Goal: Entertainment & Leisure: Browse casually

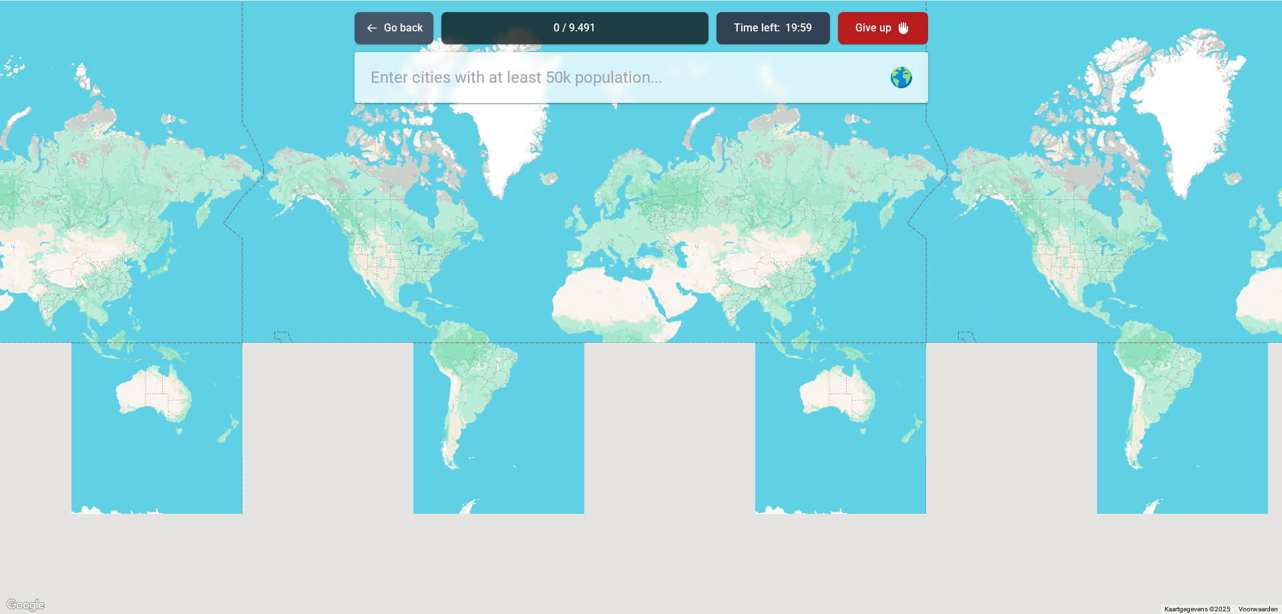
click at [416, 30] on button "Go back" at bounding box center [394, 28] width 79 height 32
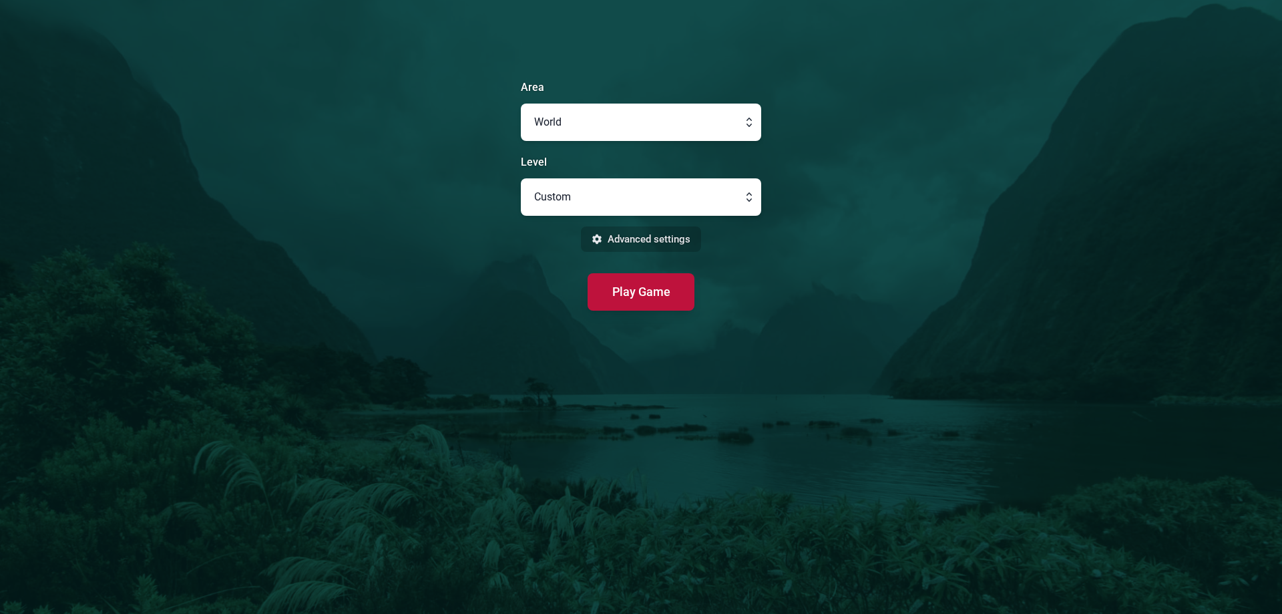
click at [659, 244] on button "Advanced settings" at bounding box center [641, 239] width 120 height 26
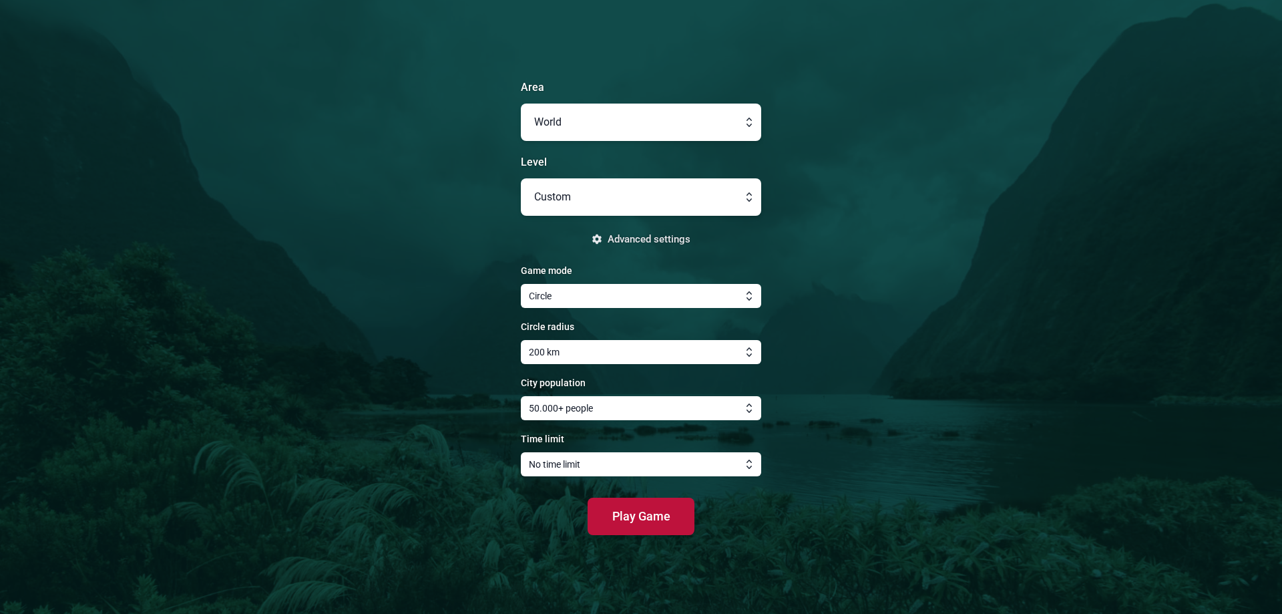
click at [595, 349] on button "button" at bounding box center [641, 352] width 240 height 24
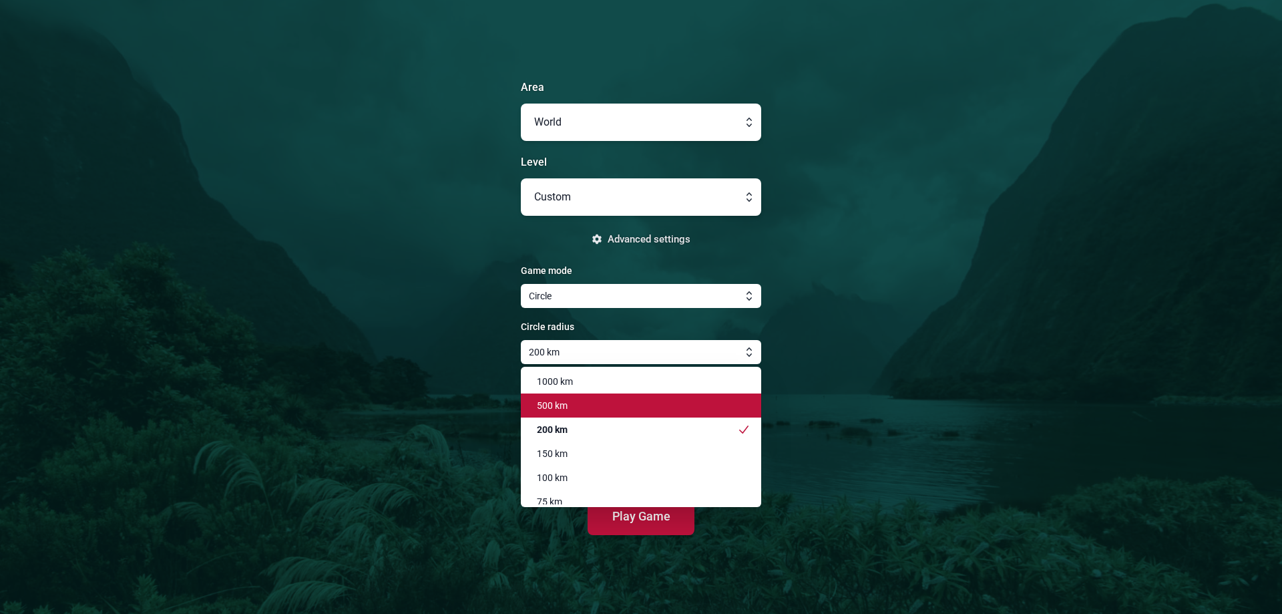
click at [589, 405] on div "500 km" at bounding box center [633, 405] width 208 height 13
type input "500 km"
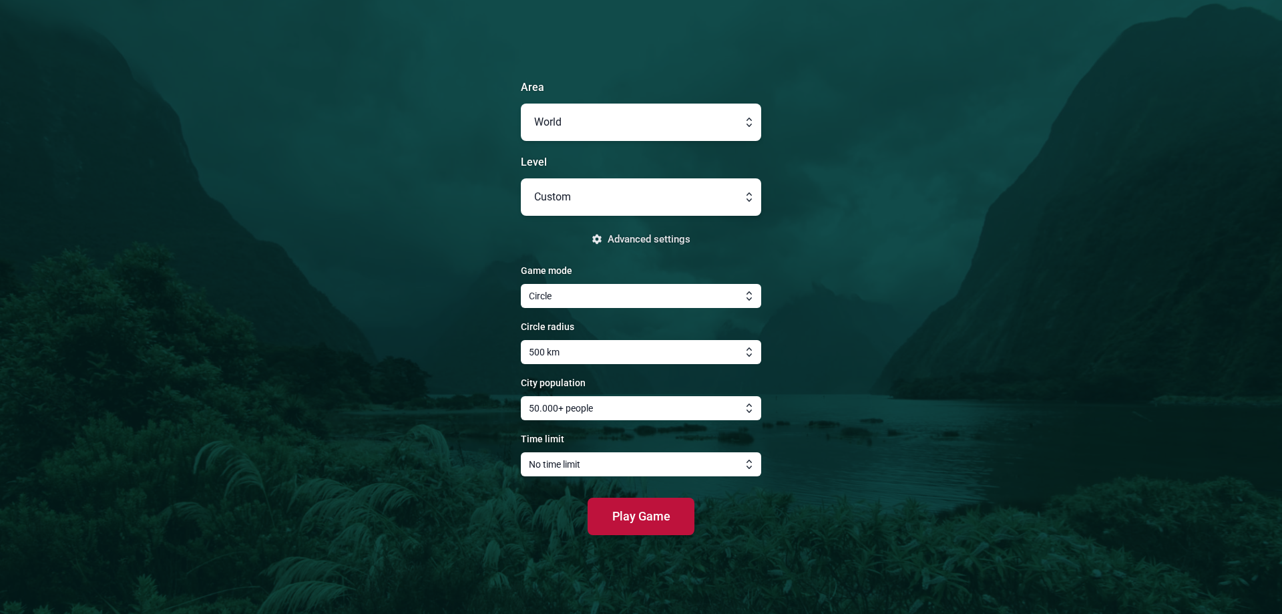
click at [602, 404] on button "button" at bounding box center [641, 408] width 240 height 24
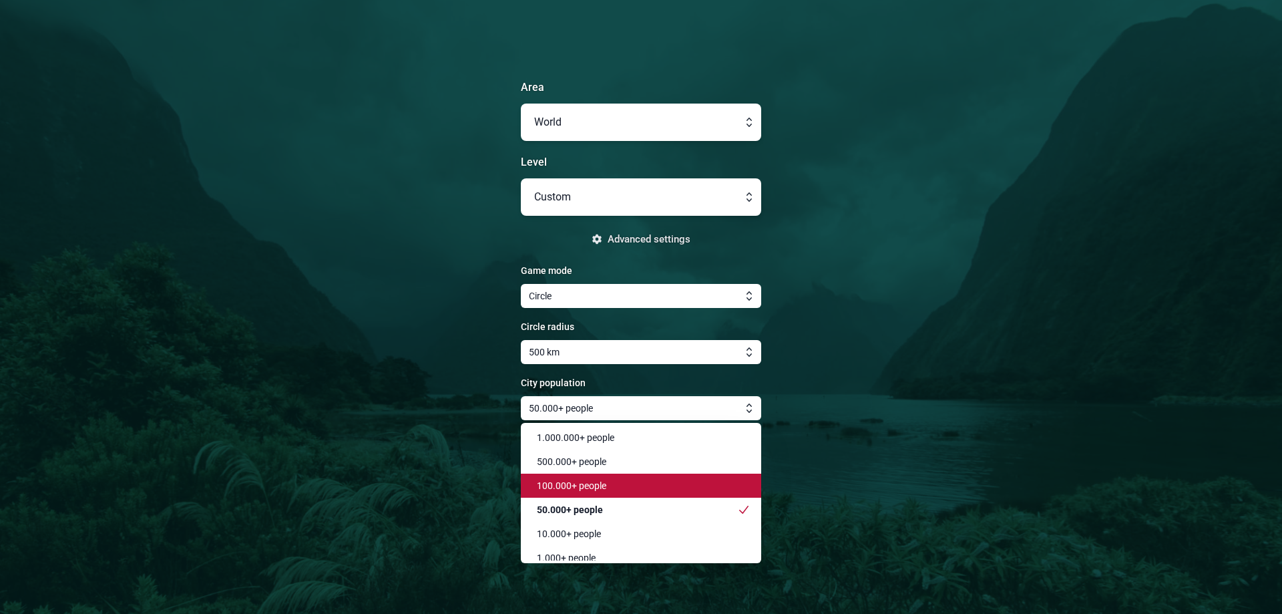
click at [624, 480] on div "100.000+ people" at bounding box center [633, 485] width 208 height 13
type input "100.000+ people"
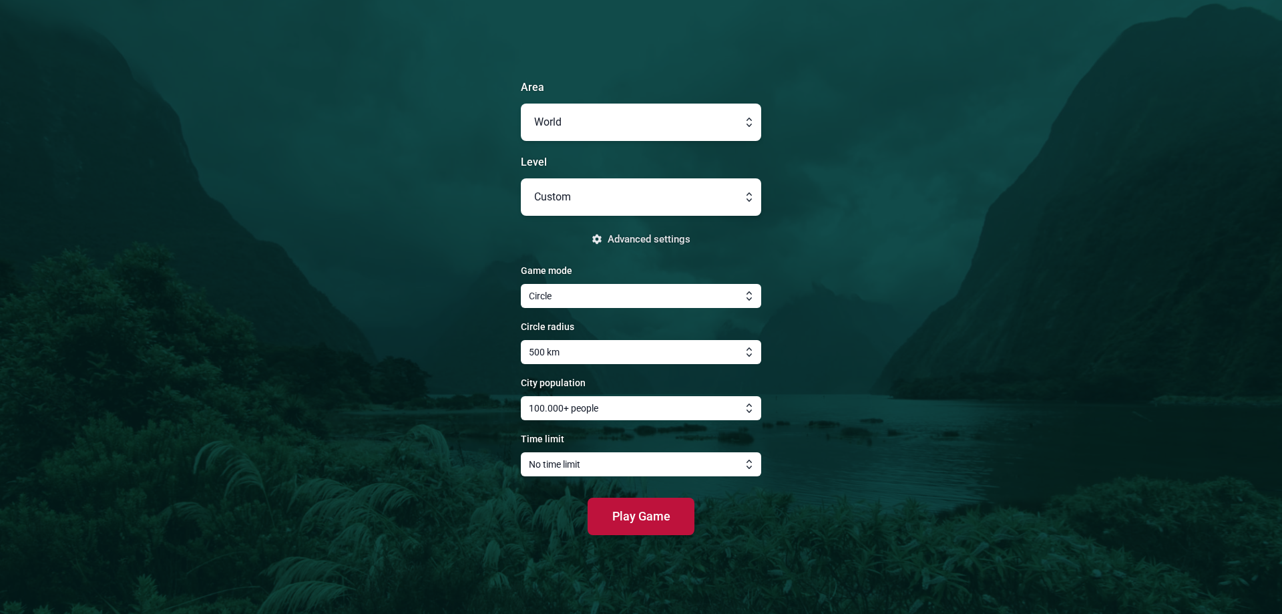
click at [692, 123] on button "button" at bounding box center [641, 122] width 240 height 37
type input "World"
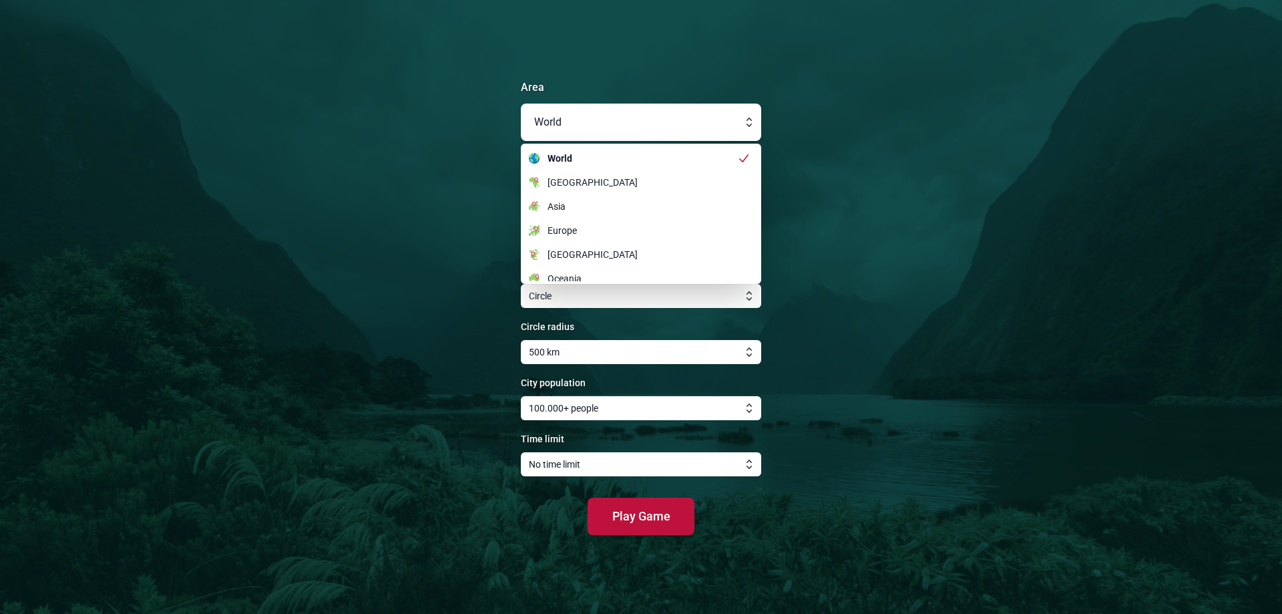
click at [921, 293] on main "Area World World [GEOGRAPHIC_DATA] [GEOGRAPHIC_DATA] [GEOGRAPHIC_DATA] [GEOGRAP…" at bounding box center [641, 307] width 1282 height 614
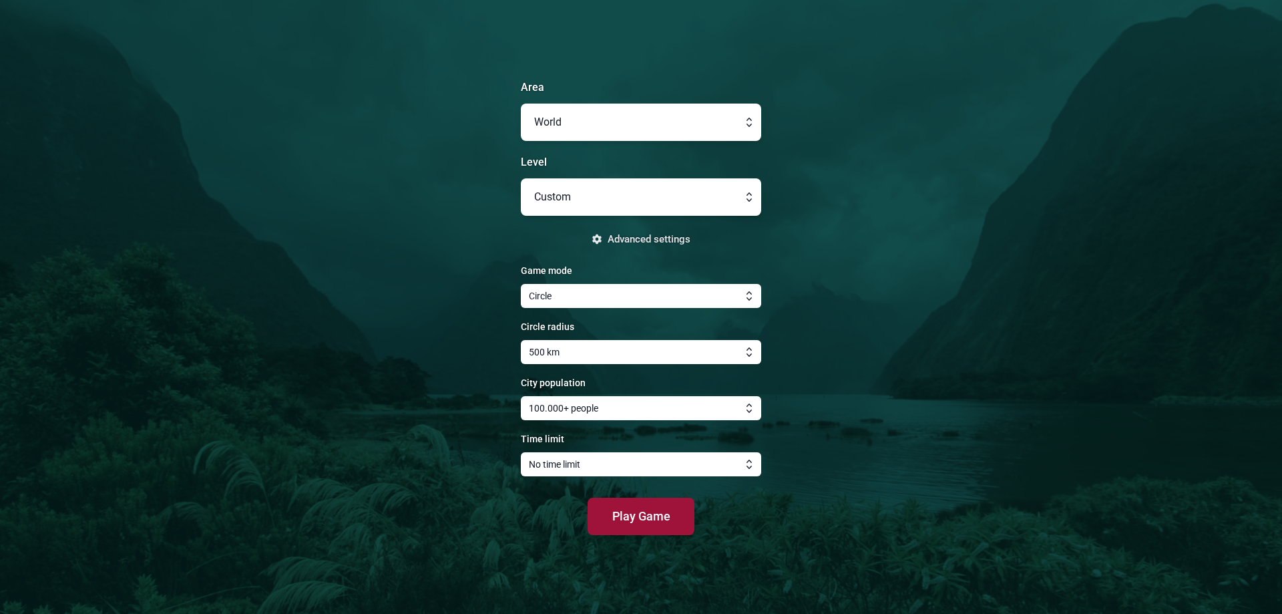
click at [687, 514] on button "Play Game" at bounding box center [641, 516] width 107 height 37
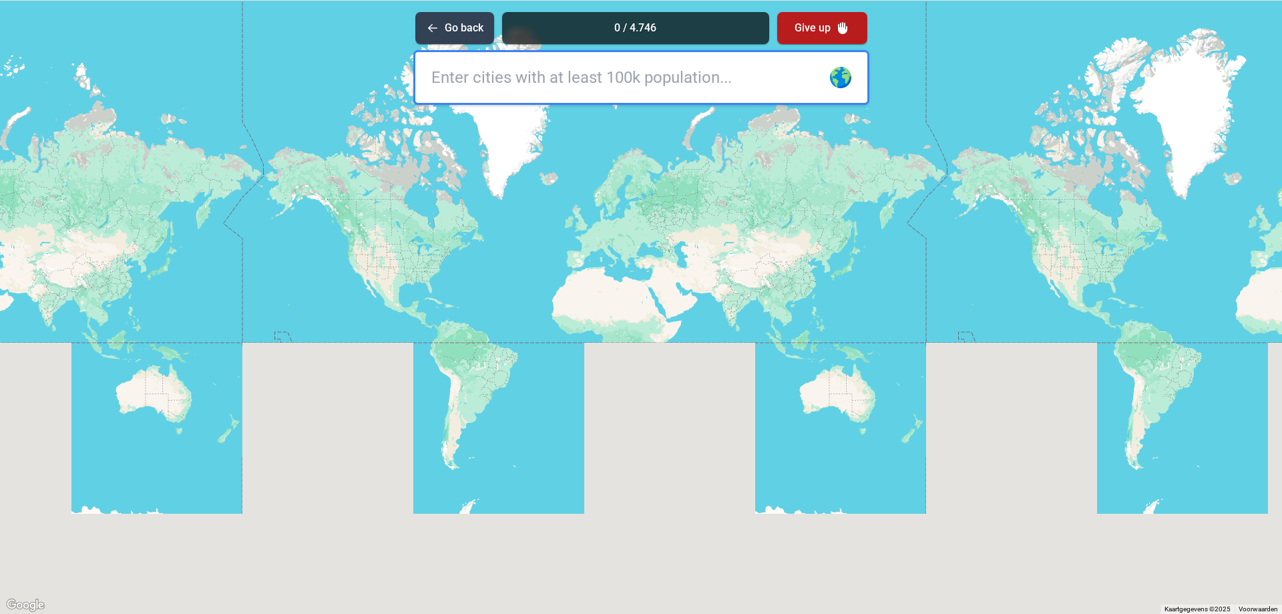
click at [487, 82] on input "text" at bounding box center [641, 77] width 452 height 51
type input "[GEOGRAPHIC_DATA]"
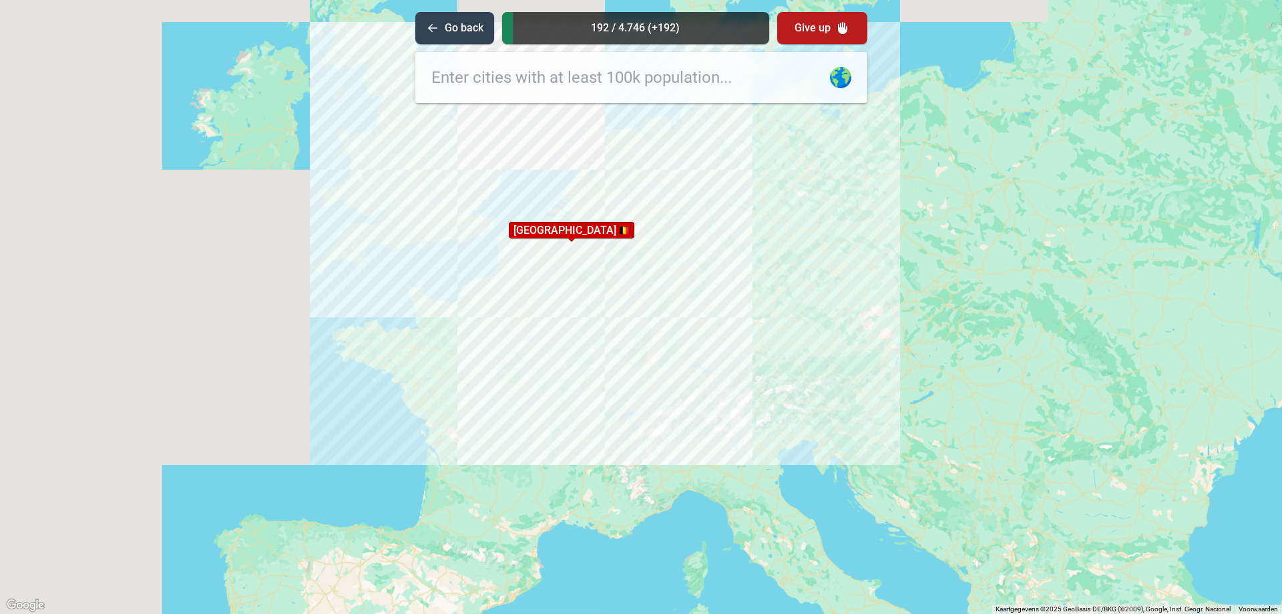
drag, startPoint x: 574, startPoint y: 190, endPoint x: 560, endPoint y: 357, distance: 167.6
click at [560, 357] on div "Druk op Alt + Enter om te slepen met het toetsenbord. Gebruik dan de pijltoetse…" at bounding box center [641, 307] width 1282 height 614
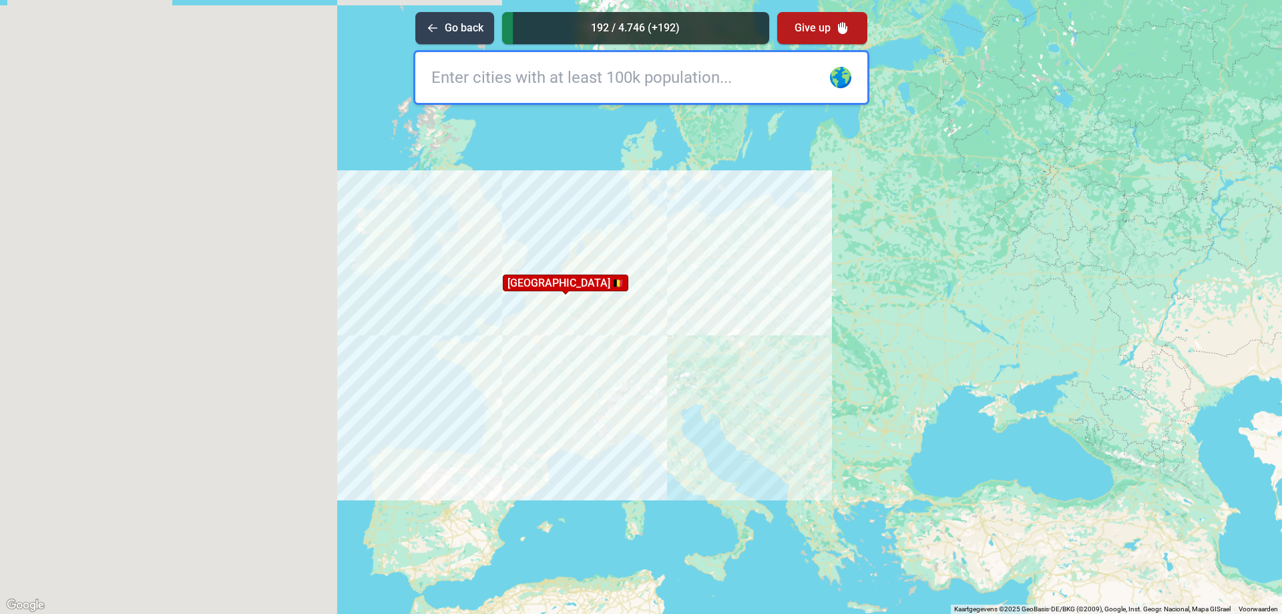
click at [535, 87] on input "text" at bounding box center [641, 77] width 452 height 51
type input "londe"
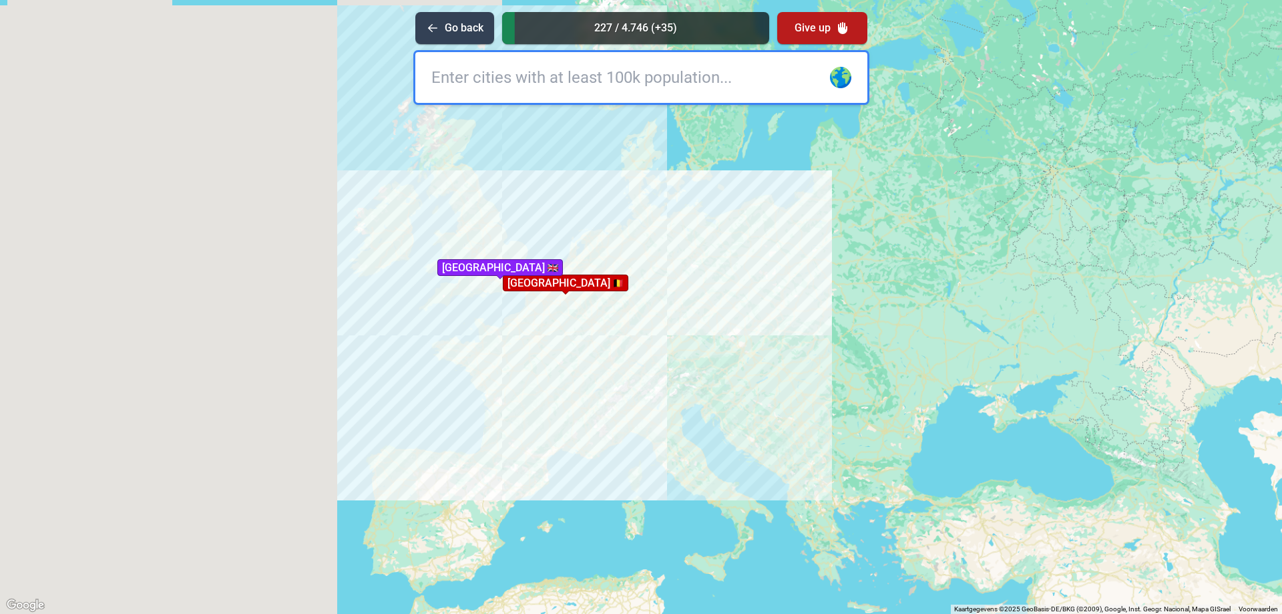
type input "n"
type input "[GEOGRAPHIC_DATA]"
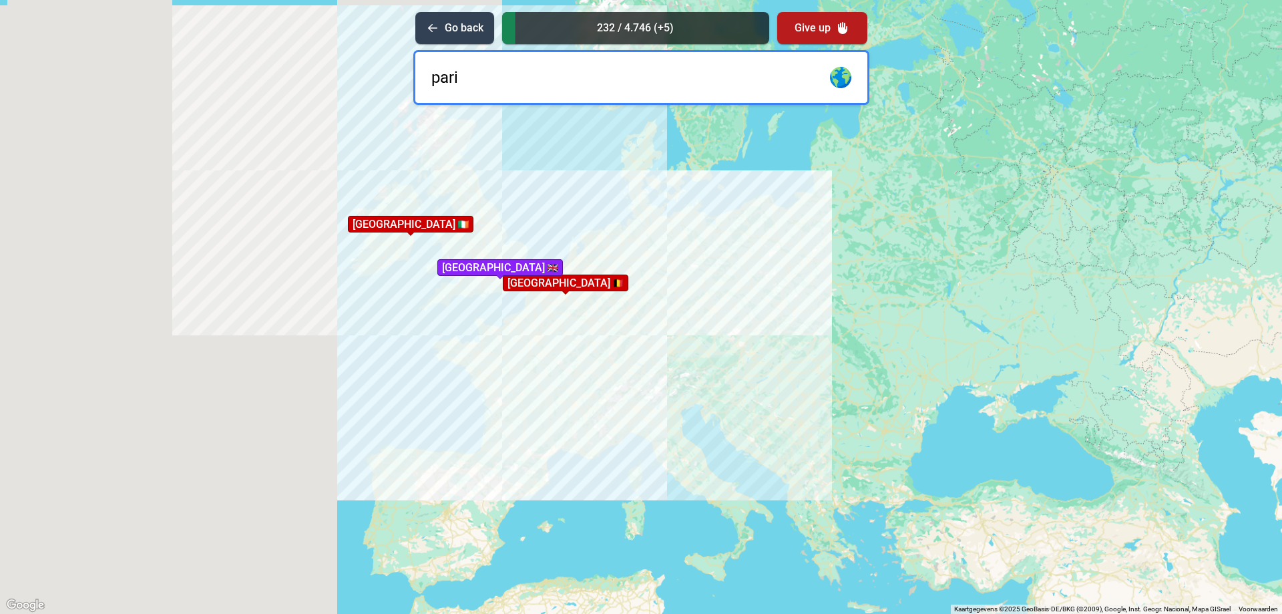
type input "parij"
type input "s"
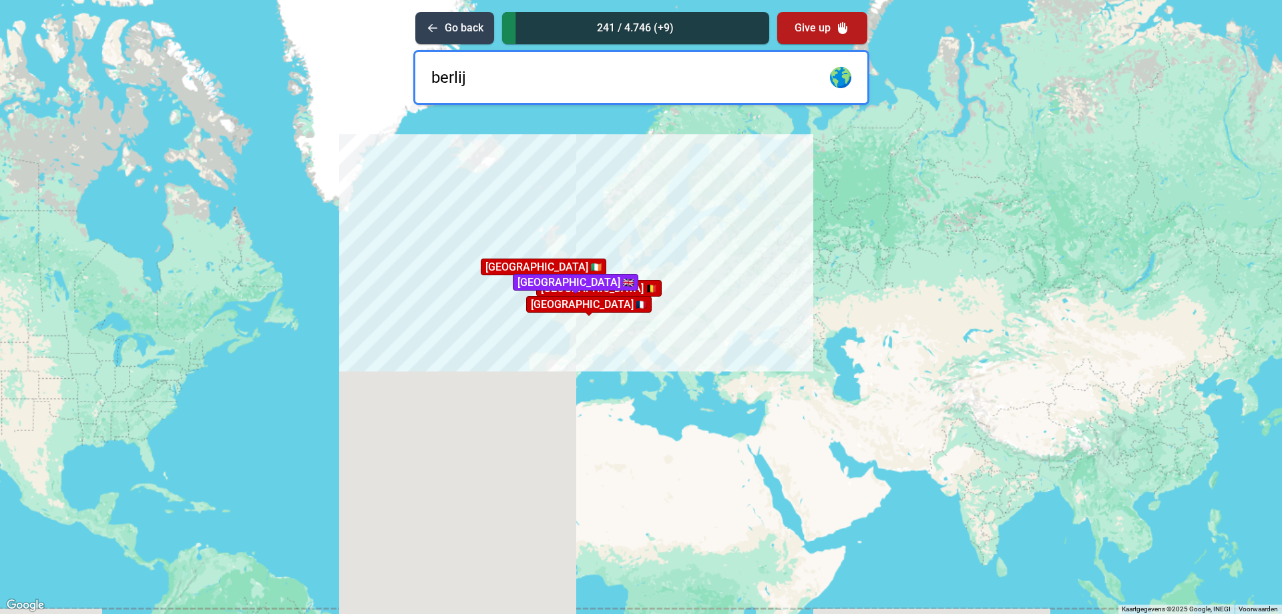
type input "[GEOGRAPHIC_DATA]"
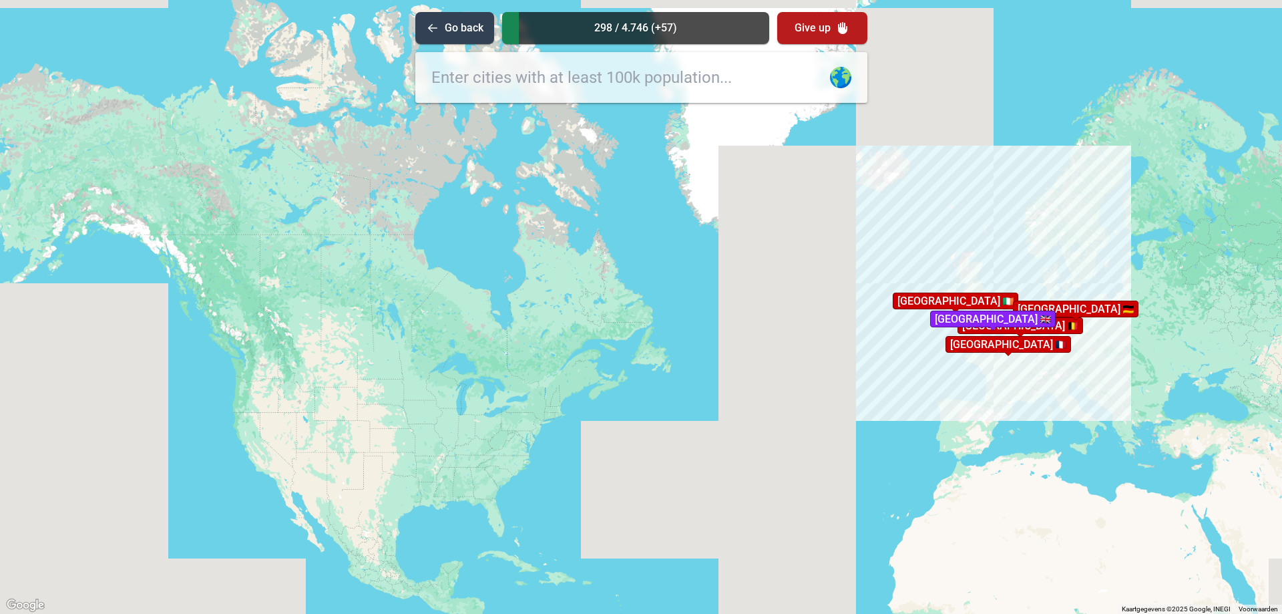
drag, startPoint x: 131, startPoint y: 403, endPoint x: 460, endPoint y: 434, distance: 330.7
click at [460, 434] on div "Druk op Alt + Enter om te slepen met het toetsenbord. Gebruik dan de pijltoetse…" at bounding box center [641, 307] width 1282 height 614
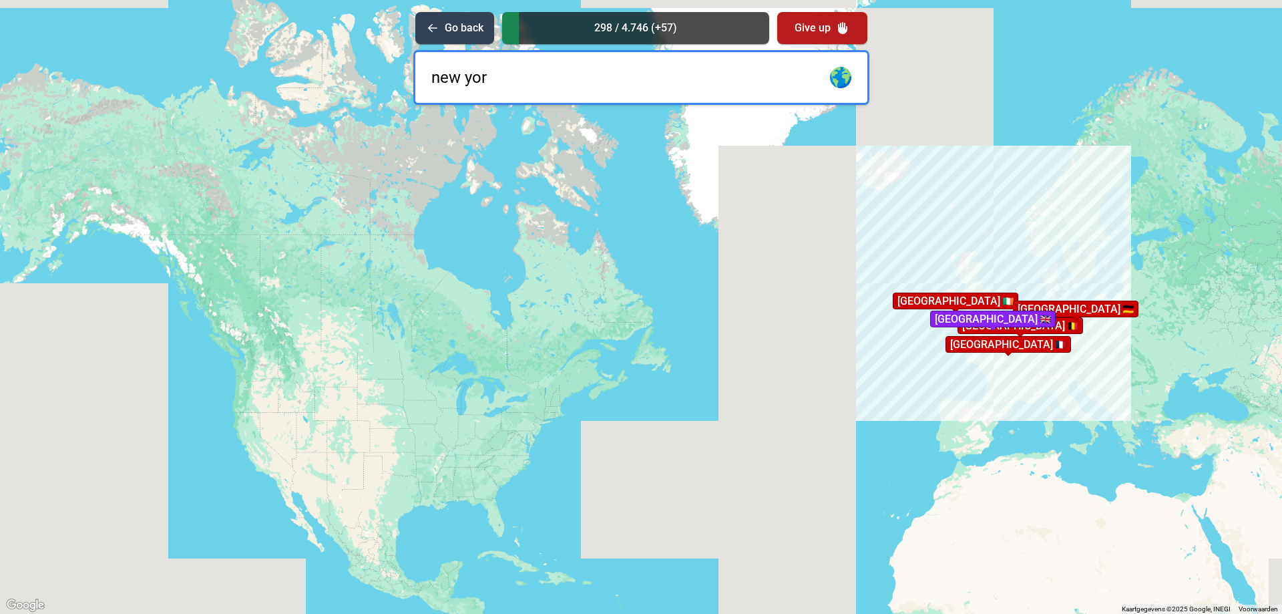
type input "[US_STATE]"
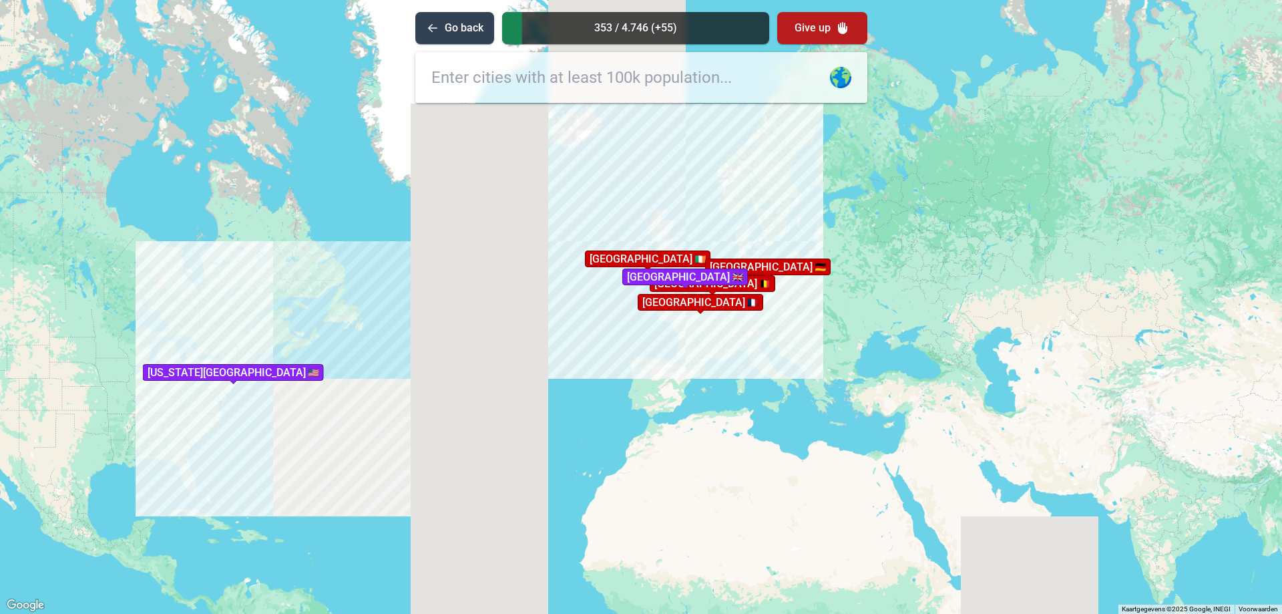
drag, startPoint x: 820, startPoint y: 444, endPoint x: 504, endPoint y: 401, distance: 318.3
click at [504, 401] on div "Druk op Alt + Enter om te slepen met het toetsenbord. Gebruik dan de pijltoetse…" at bounding box center [641, 307] width 1282 height 614
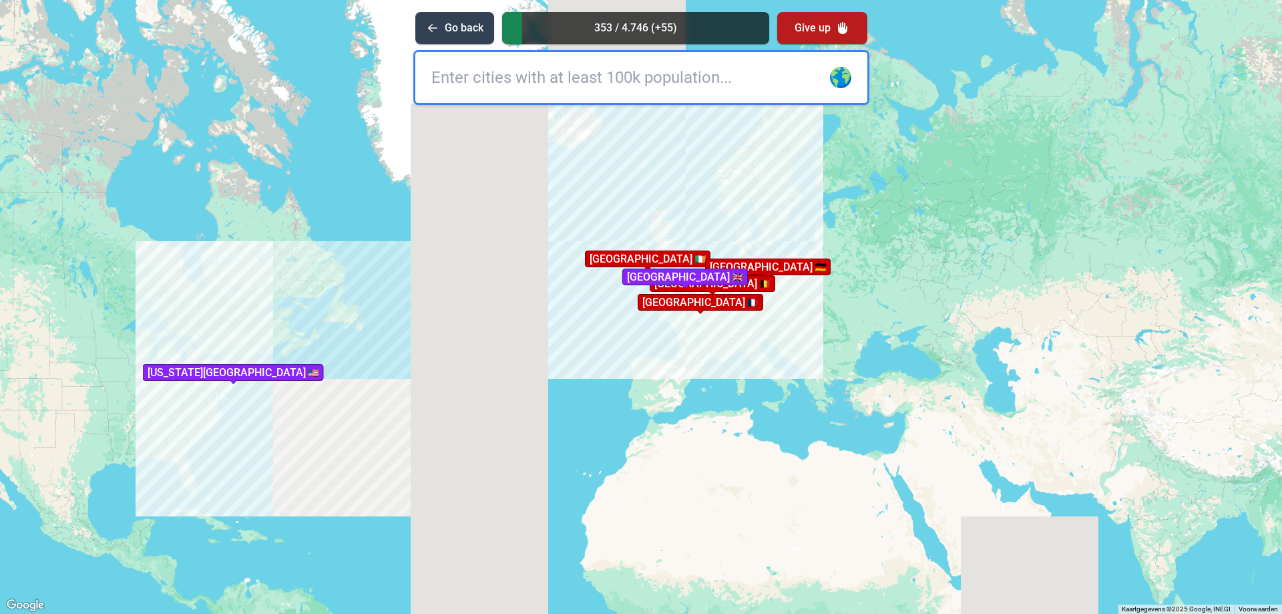
click at [586, 85] on input "text" at bounding box center [641, 77] width 452 height 51
type input "rom"
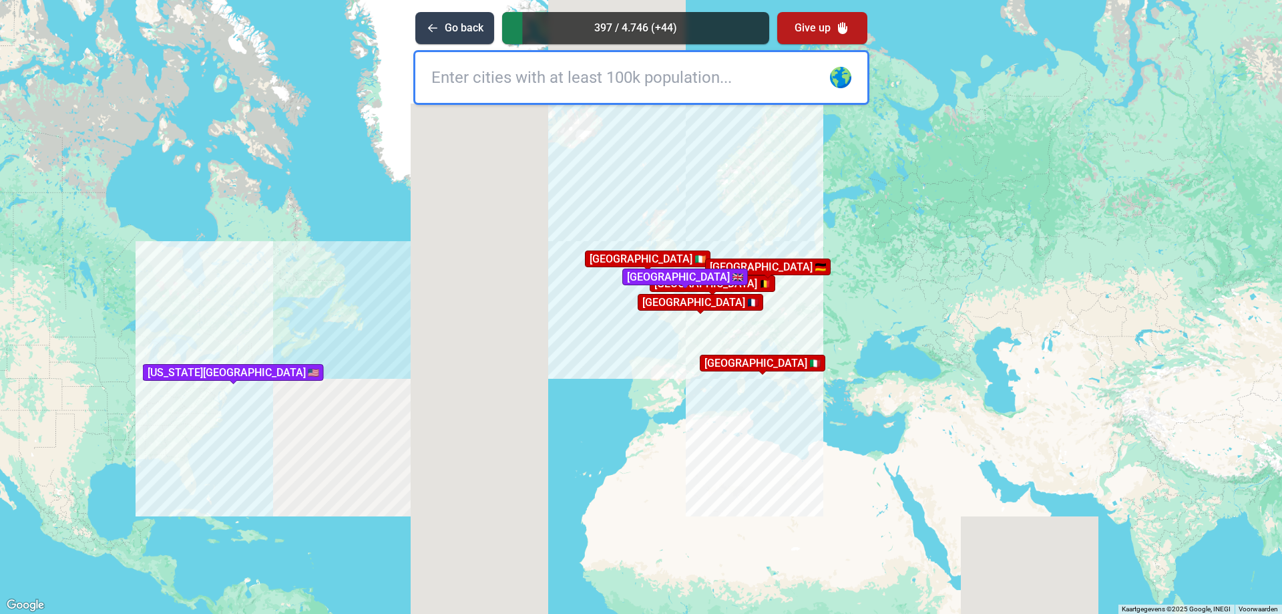
type input "e"
type input "madri"
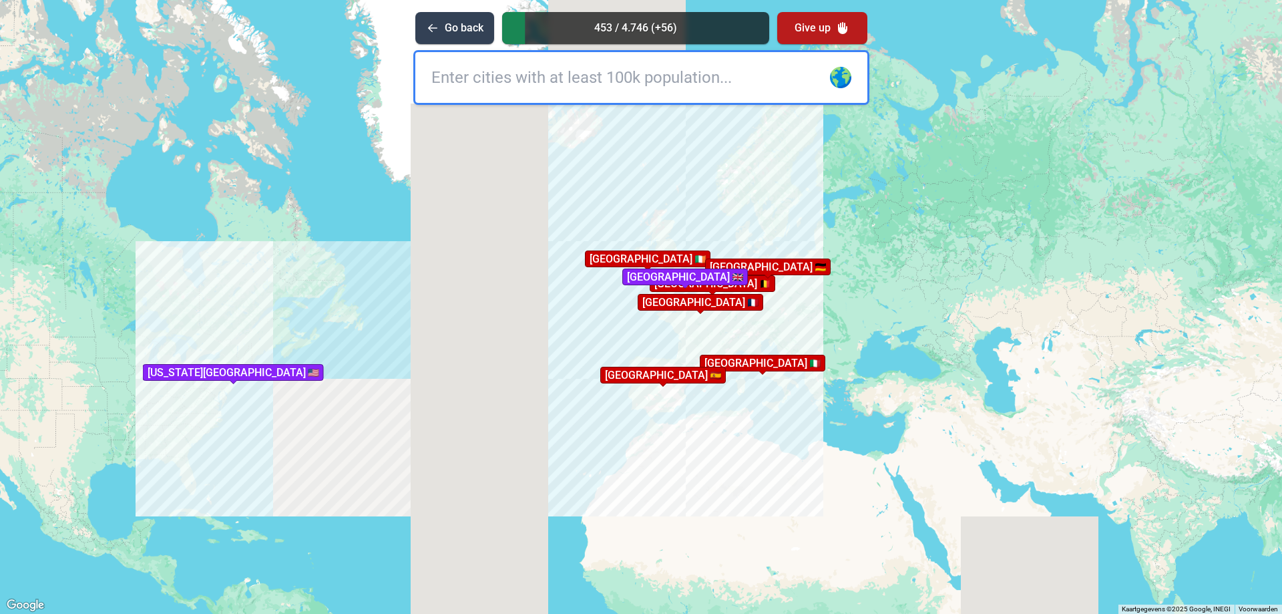
type input "d"
type input "ba"
type input "r"
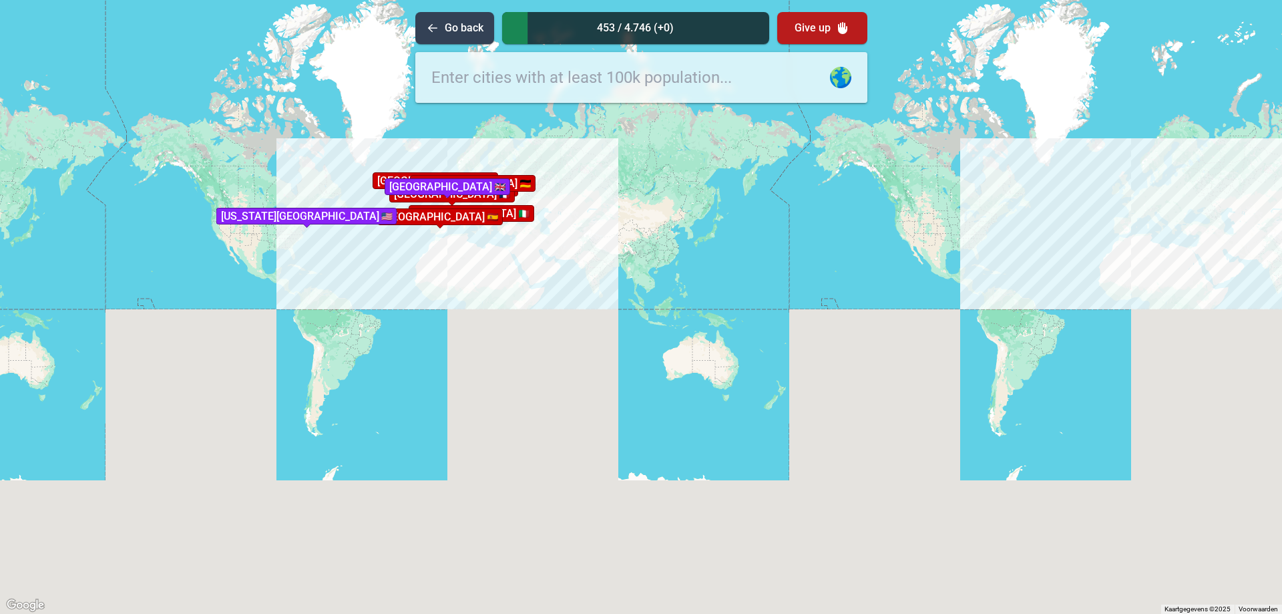
drag, startPoint x: 874, startPoint y: 271, endPoint x: 608, endPoint y: 239, distance: 268.4
click at [608, 239] on div "Druk op Alt + Enter om te slepen met het toetsenbord. Gebruik dan de pijltoetse…" at bounding box center [641, 307] width 1282 height 614
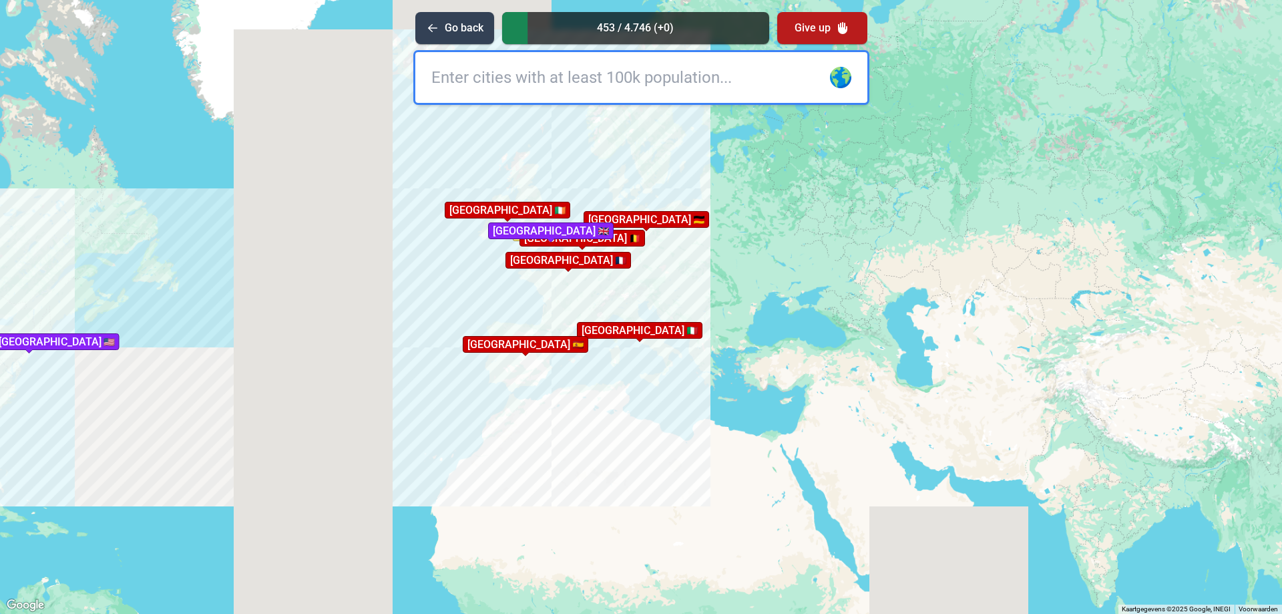
click at [480, 81] on input "text" at bounding box center [641, 77] width 452 height 51
type input "lisabon"
type input "[GEOGRAPHIC_DATA]"
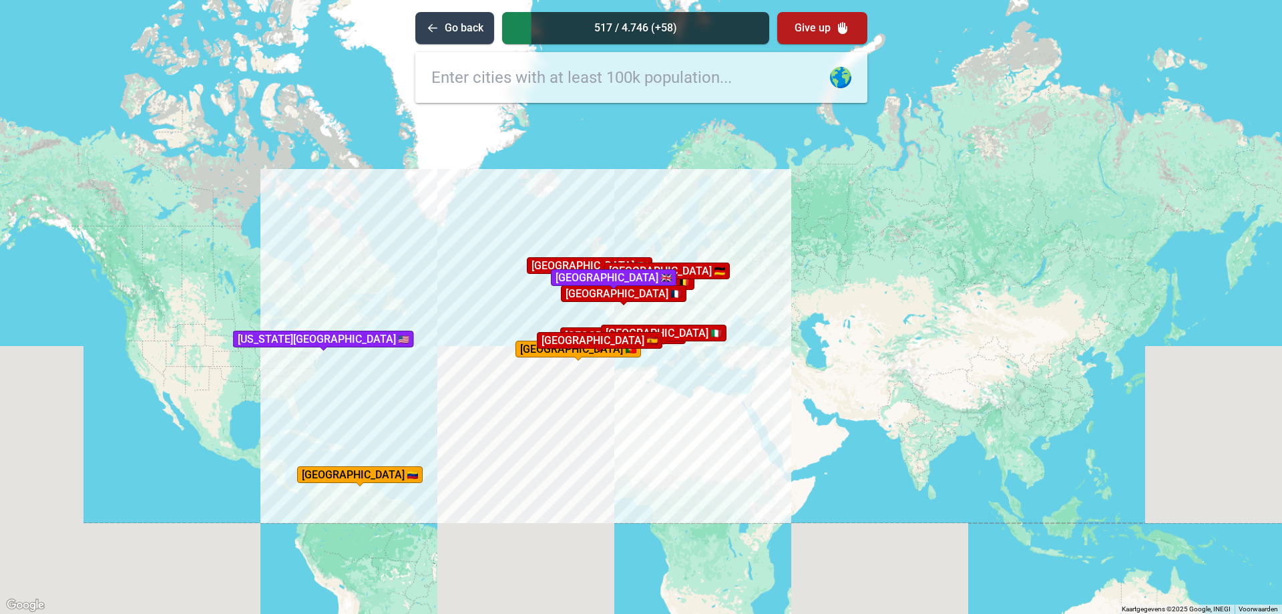
drag, startPoint x: 949, startPoint y: 373, endPoint x: 667, endPoint y: 383, distance: 282.1
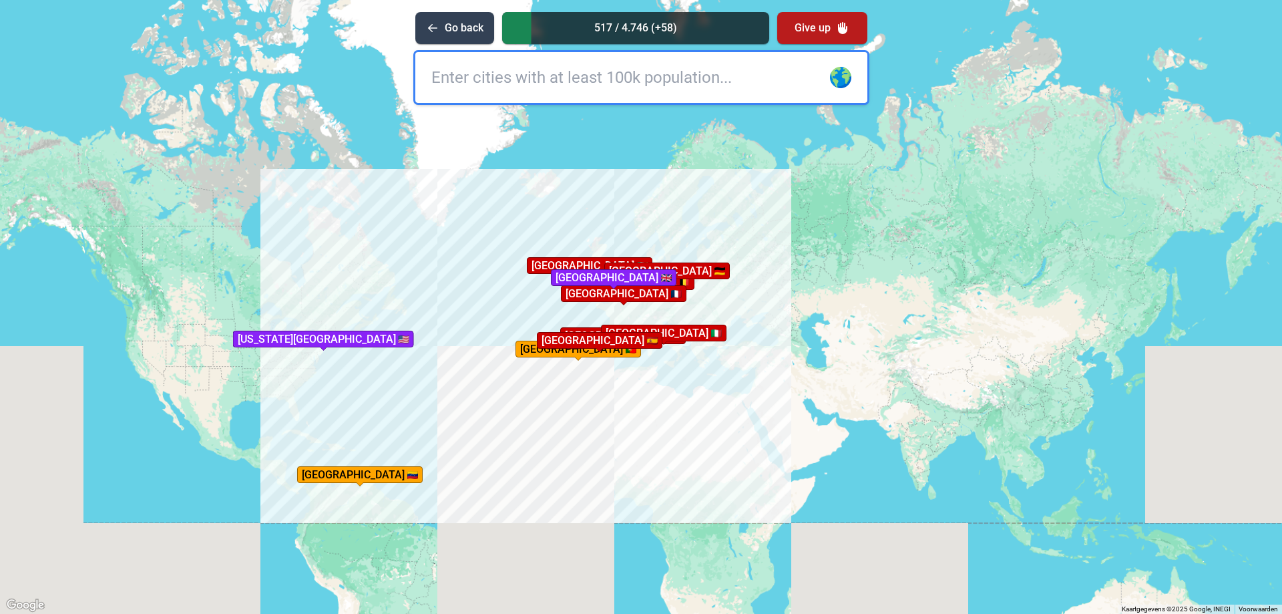
click at [667, 383] on div "Druk op Alt + Enter om te slepen met het toetsenbord. Gebruik dan de pijltoetse…" at bounding box center [641, 307] width 1282 height 614
click at [537, 67] on input "text" at bounding box center [641, 77] width 452 height 51
type input "dallas"
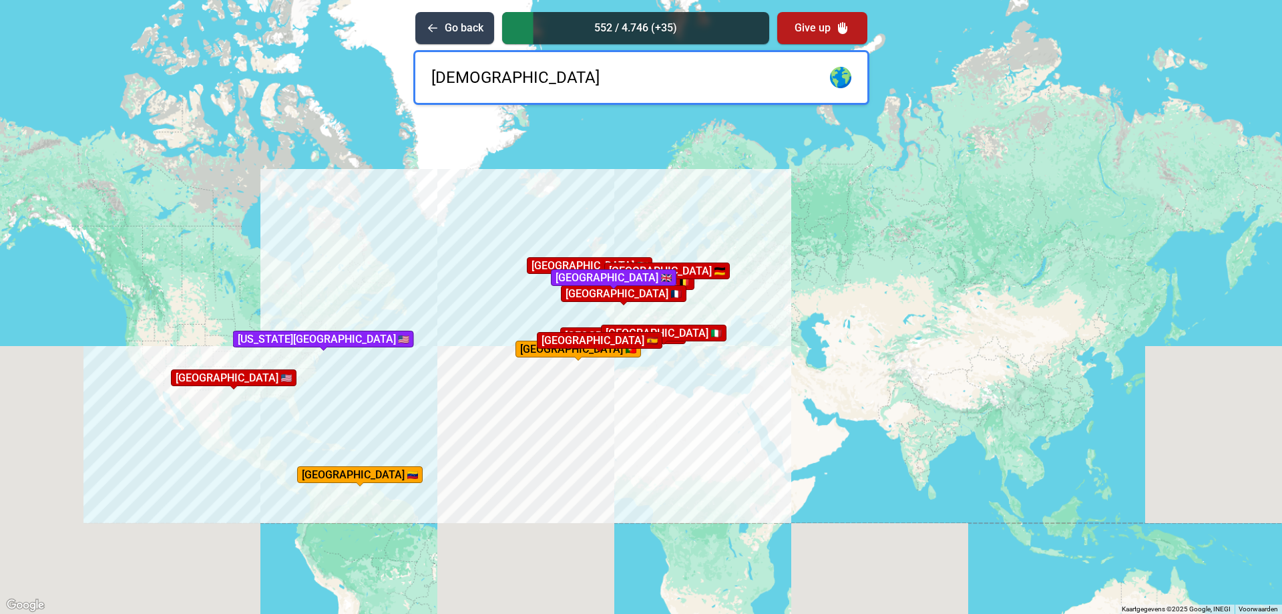
type input "maiami"
type input "las a"
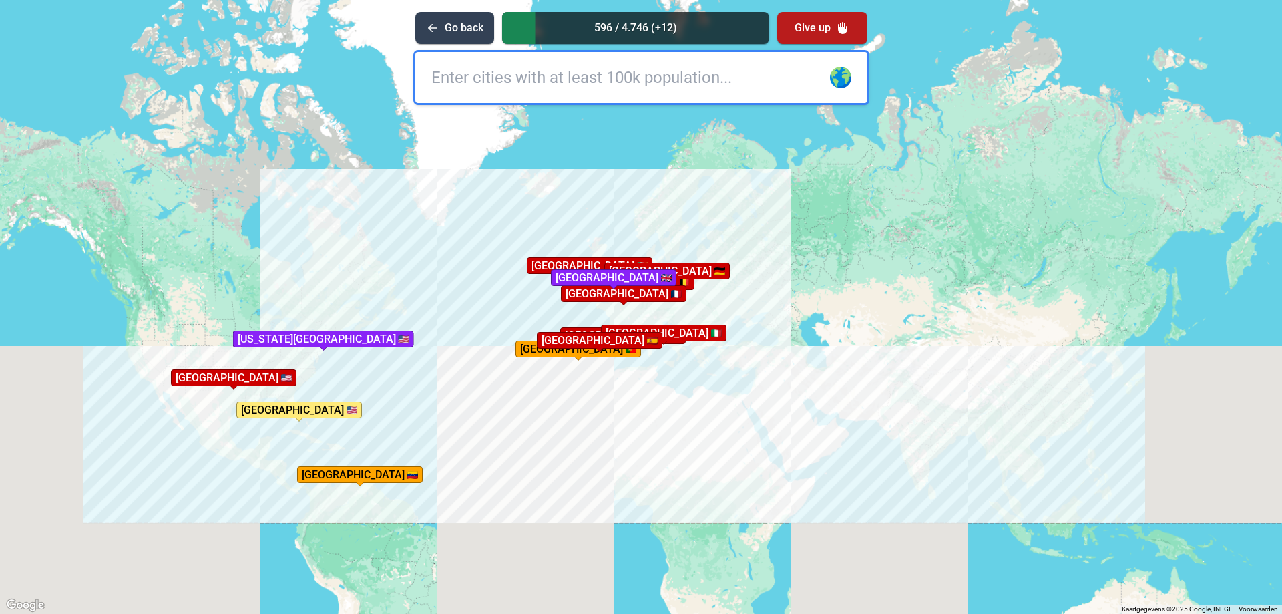
type input "n"
type input "shang"
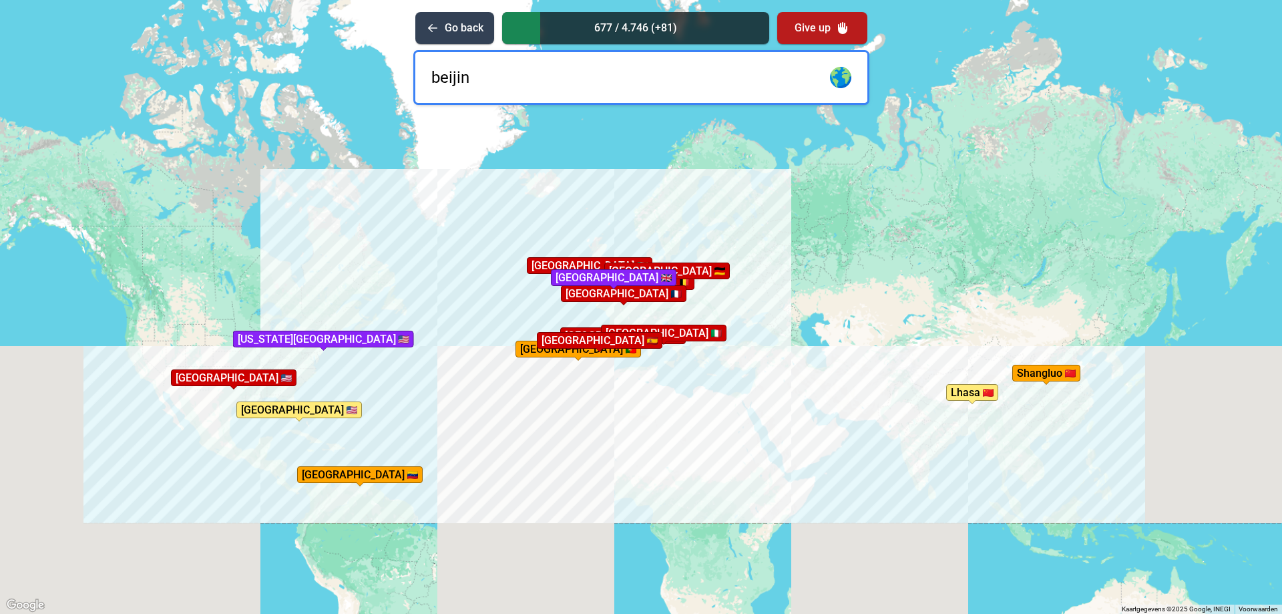
type input "[GEOGRAPHIC_DATA]"
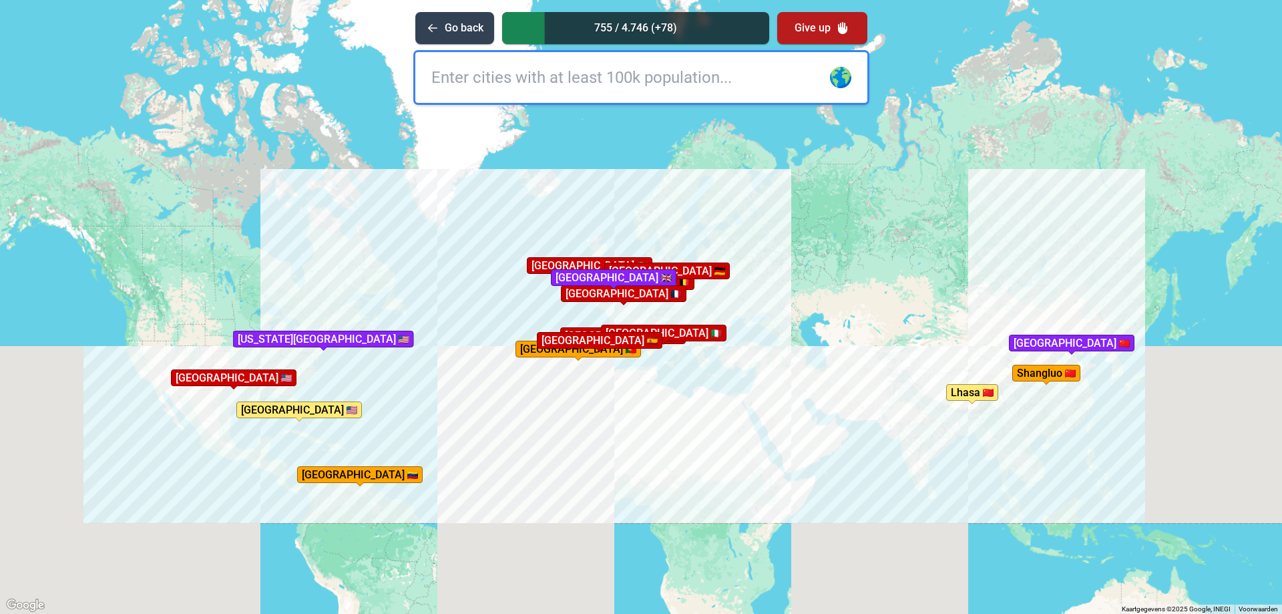
type input "s"
type input "[GEOGRAPHIC_DATA]"
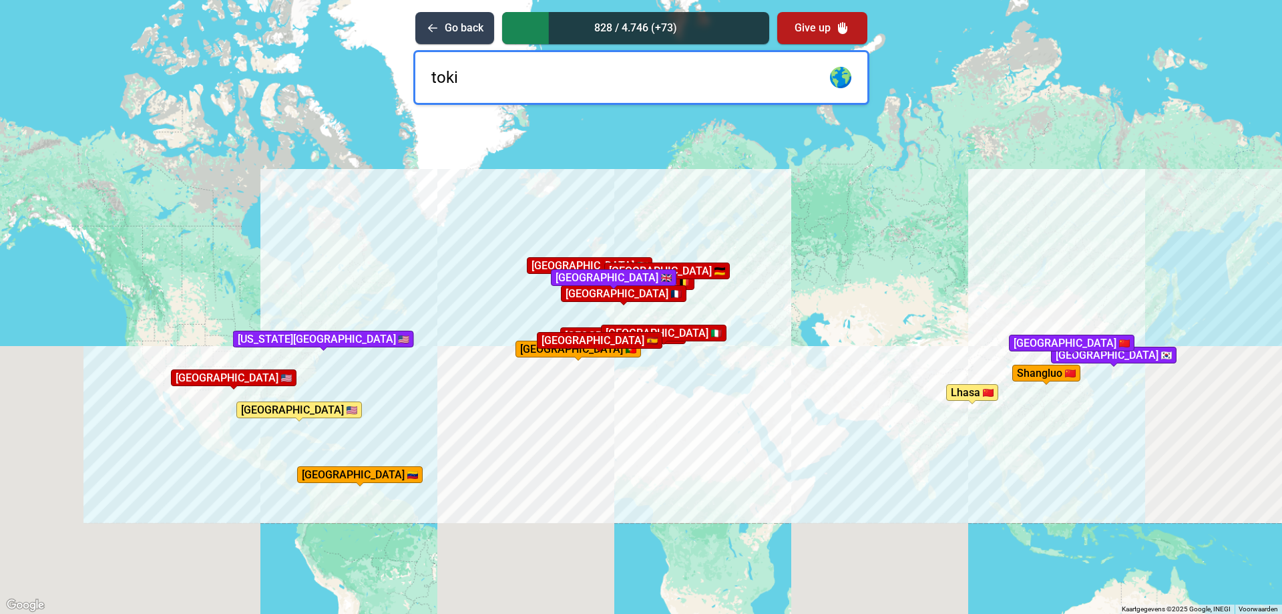
type input "[GEOGRAPHIC_DATA]"
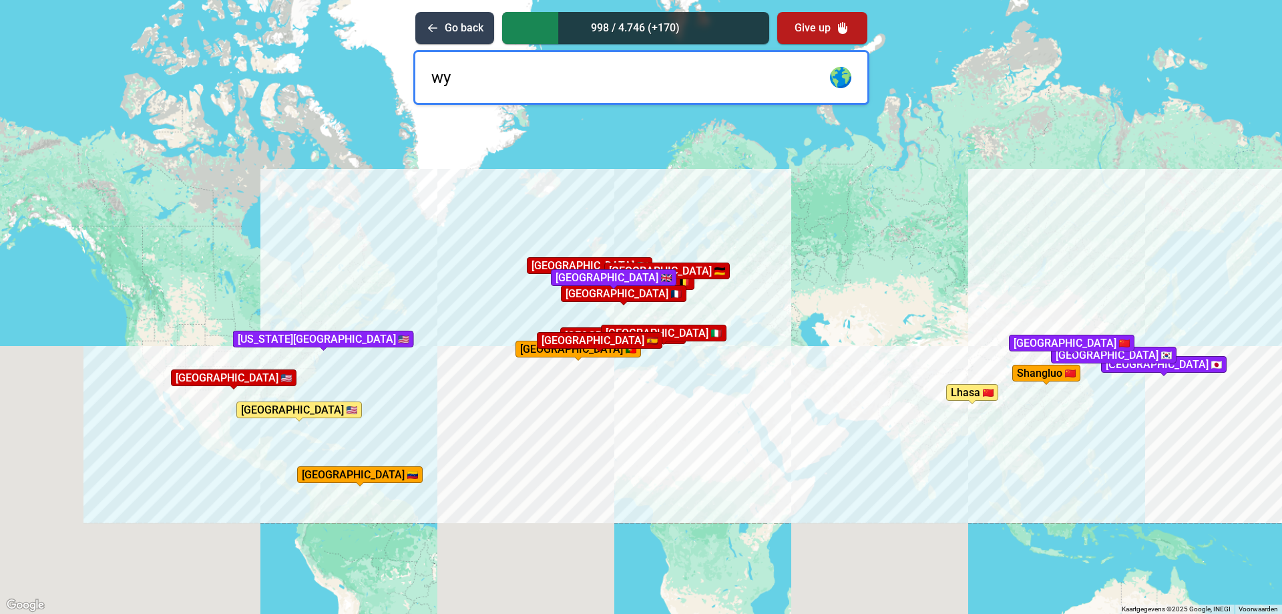
type input "w"
type input "[GEOGRAPHIC_DATA]"
type input "j"
type input "[GEOGRAPHIC_DATA]"
type input "os"
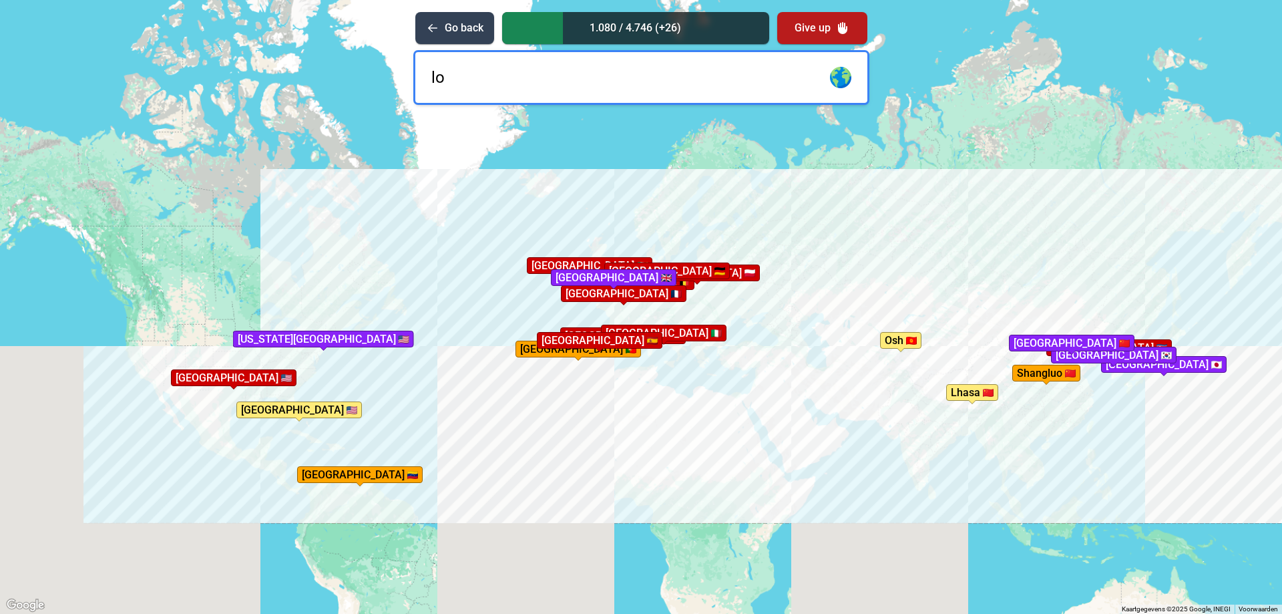
type input "l"
type input "tali"
type input "n"
type input "[GEOGRAPHIC_DATA]"
type input "talin"
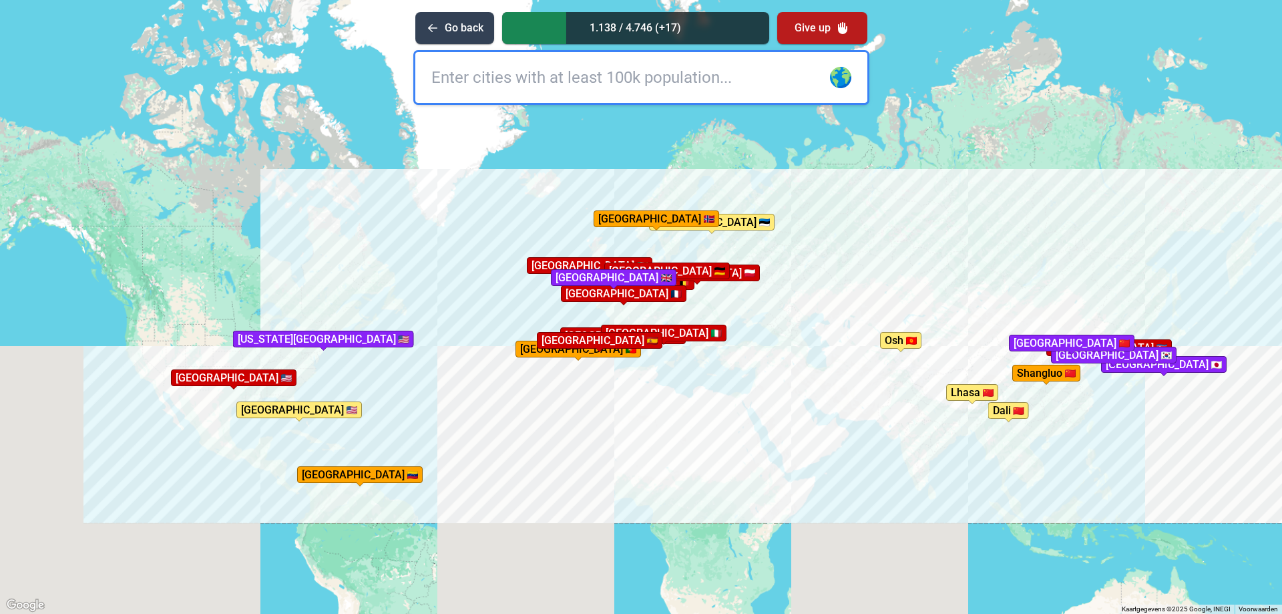
click at [638, 75] on input "text" at bounding box center [641, 77] width 452 height 51
type input "k"
type input "d"
type input "[GEOGRAPHIC_DATA]"
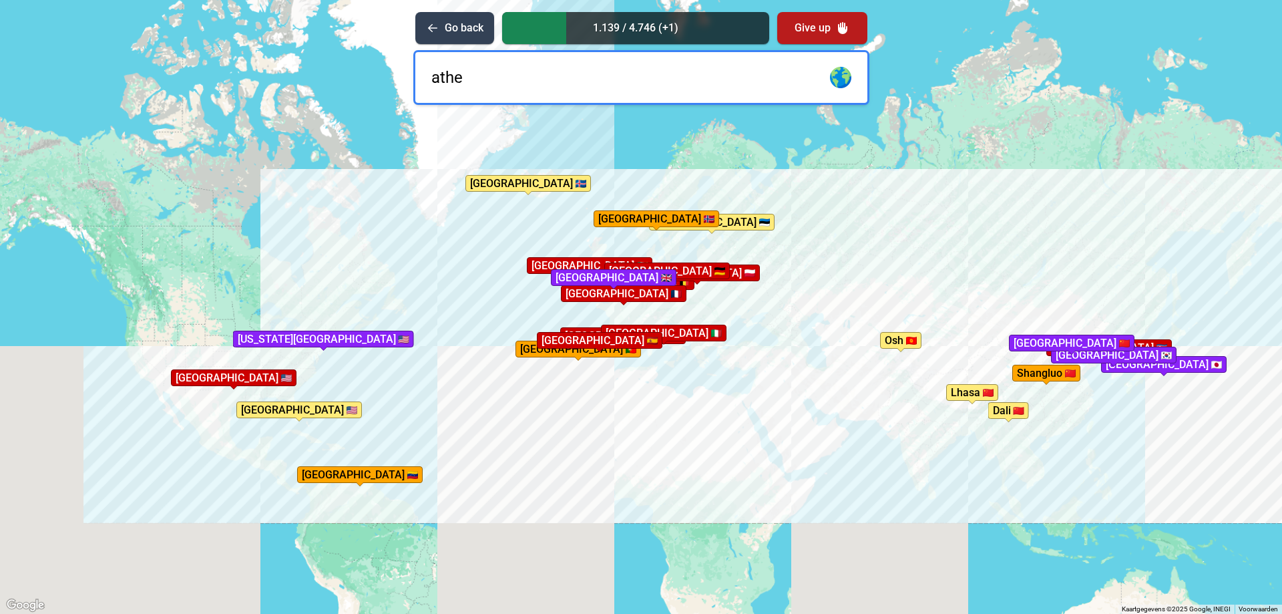
type input "[GEOGRAPHIC_DATA]"
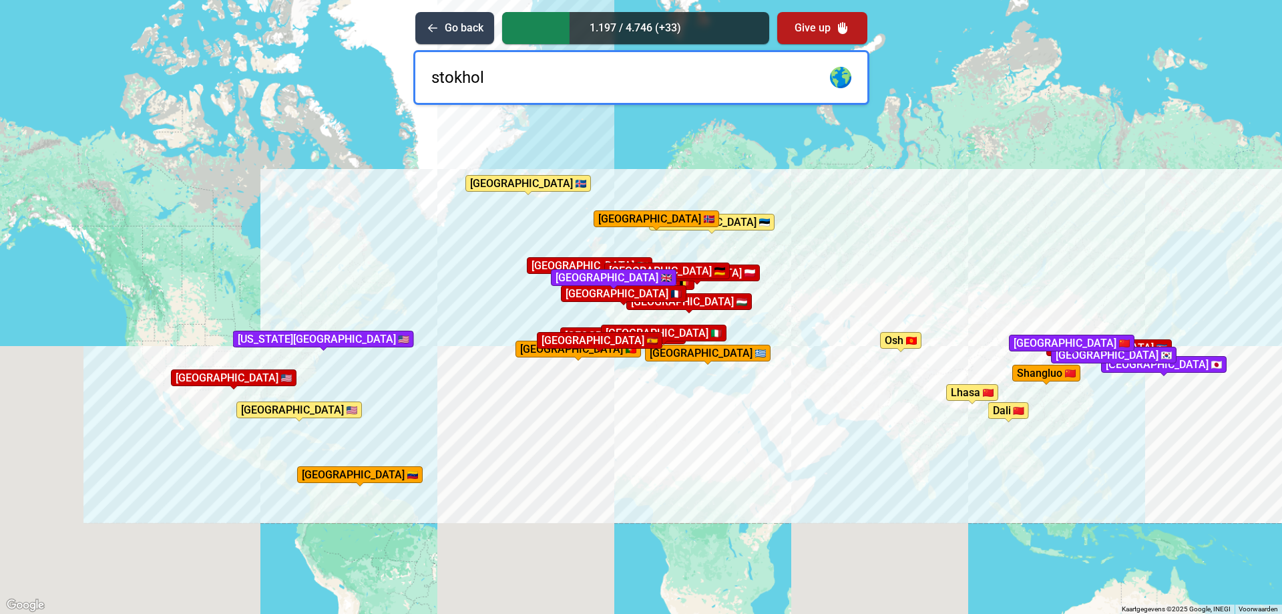
type input "[GEOGRAPHIC_DATA]"
type input "los an"
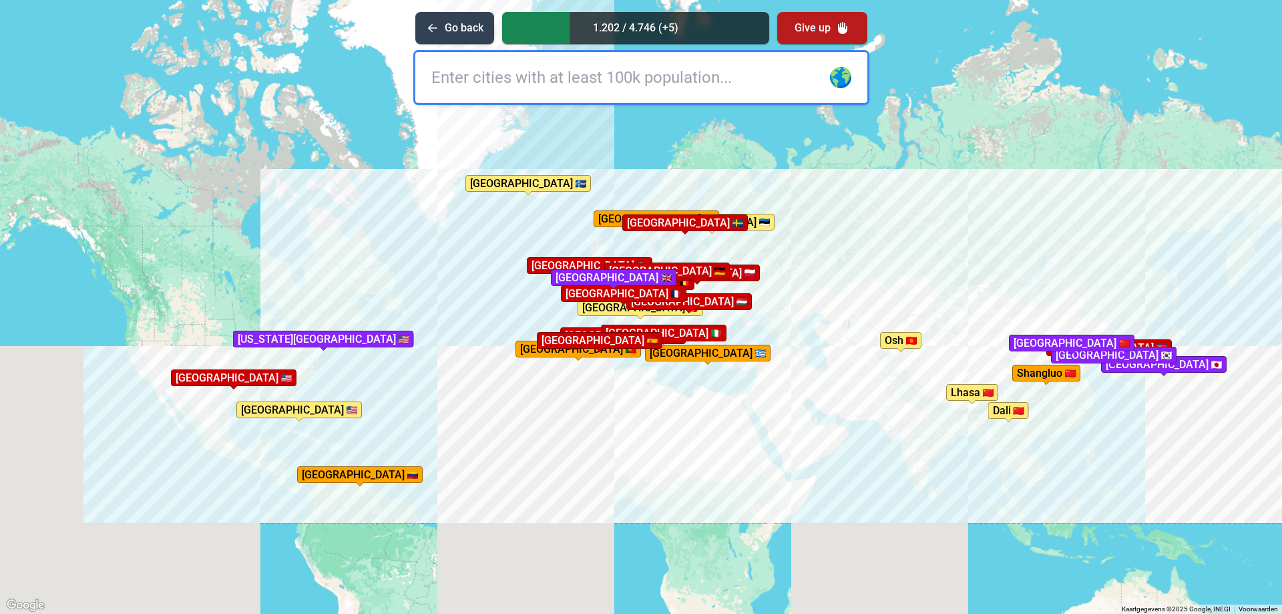
type input "h"
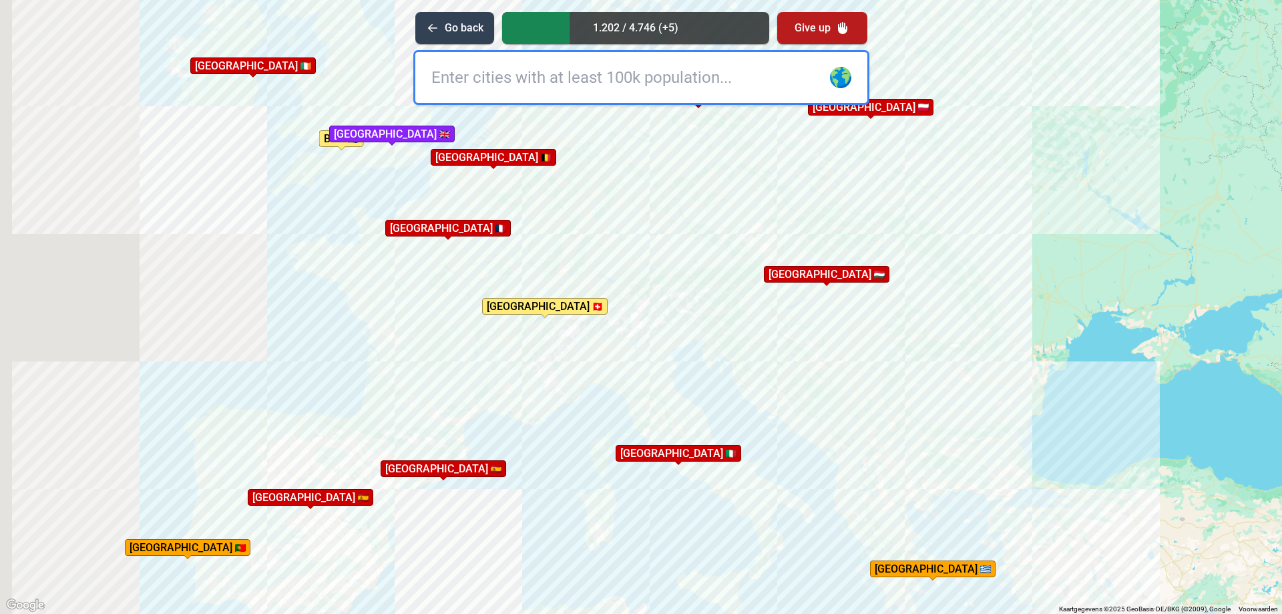
click at [702, 172] on div "Druk op Alt + Enter om te slepen met het toetsenbord. Gebruik dan de pijltoetse…" at bounding box center [641, 307] width 1282 height 614
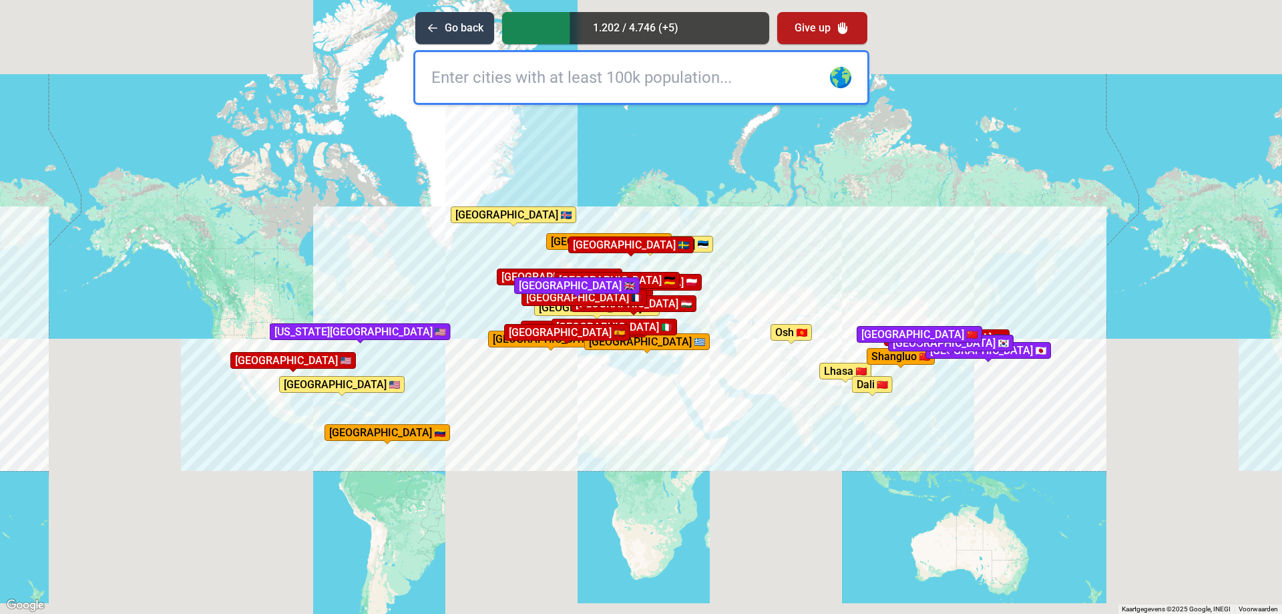
click at [543, 82] on input "text" at bounding box center [641, 77] width 452 height 51
type input "f"
type input "san [PERSON_NAME]"
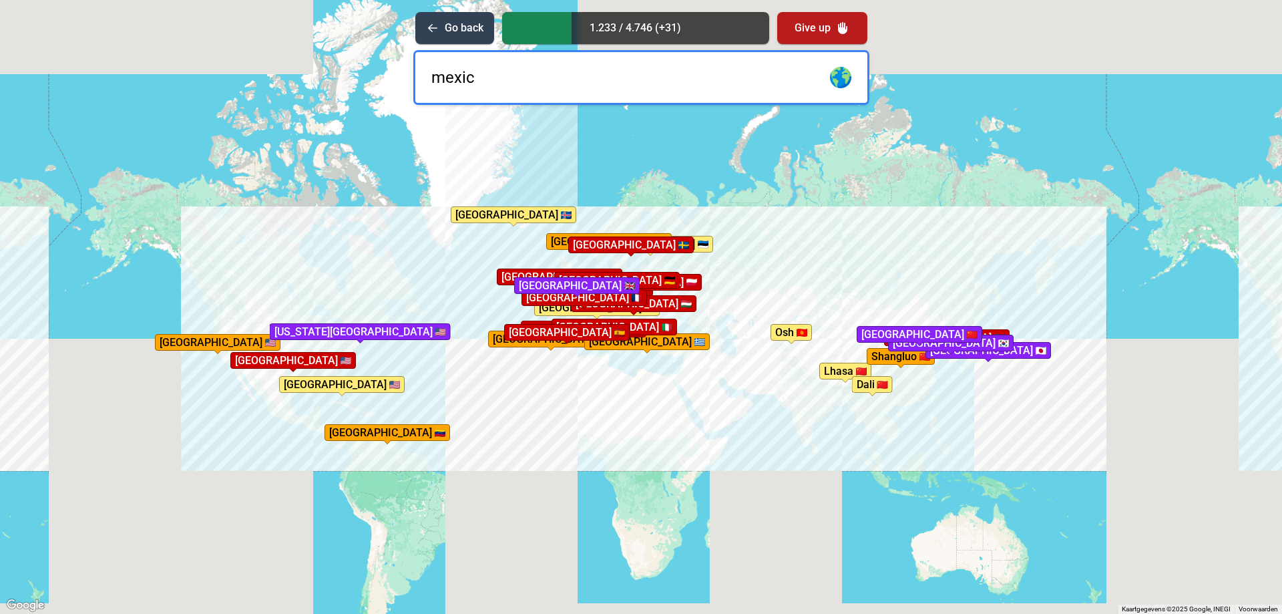
type input "[GEOGRAPHIC_DATA]"
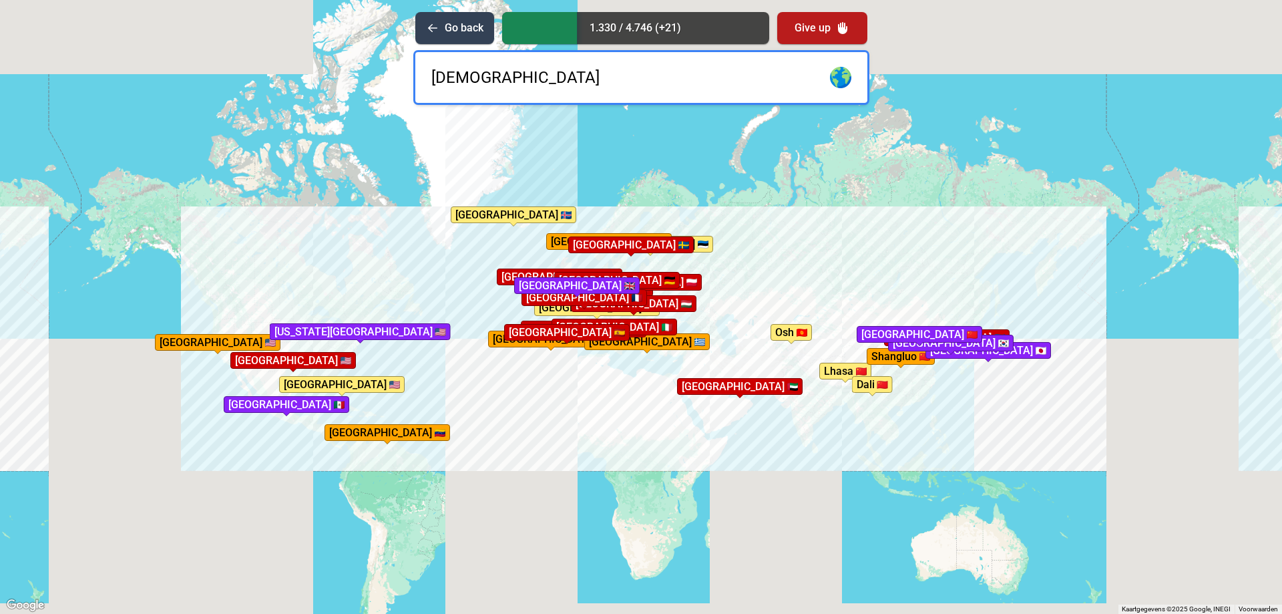
type input "jedda"
type input "[GEOGRAPHIC_DATA]"
type input "deli"
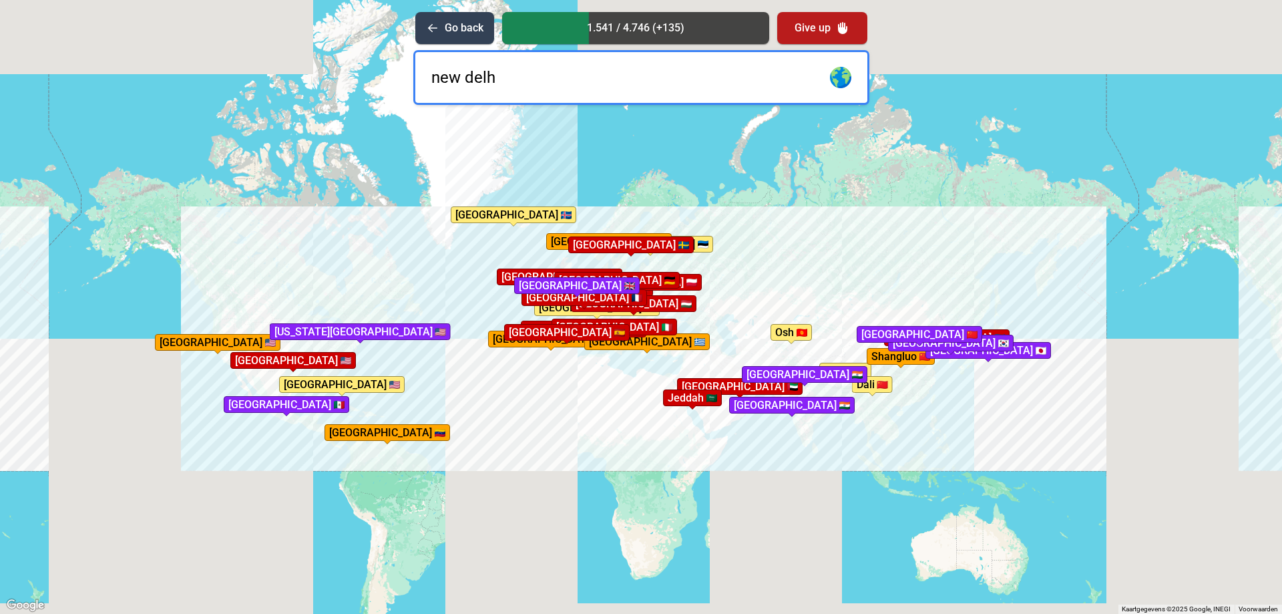
type input "[GEOGRAPHIC_DATA]"
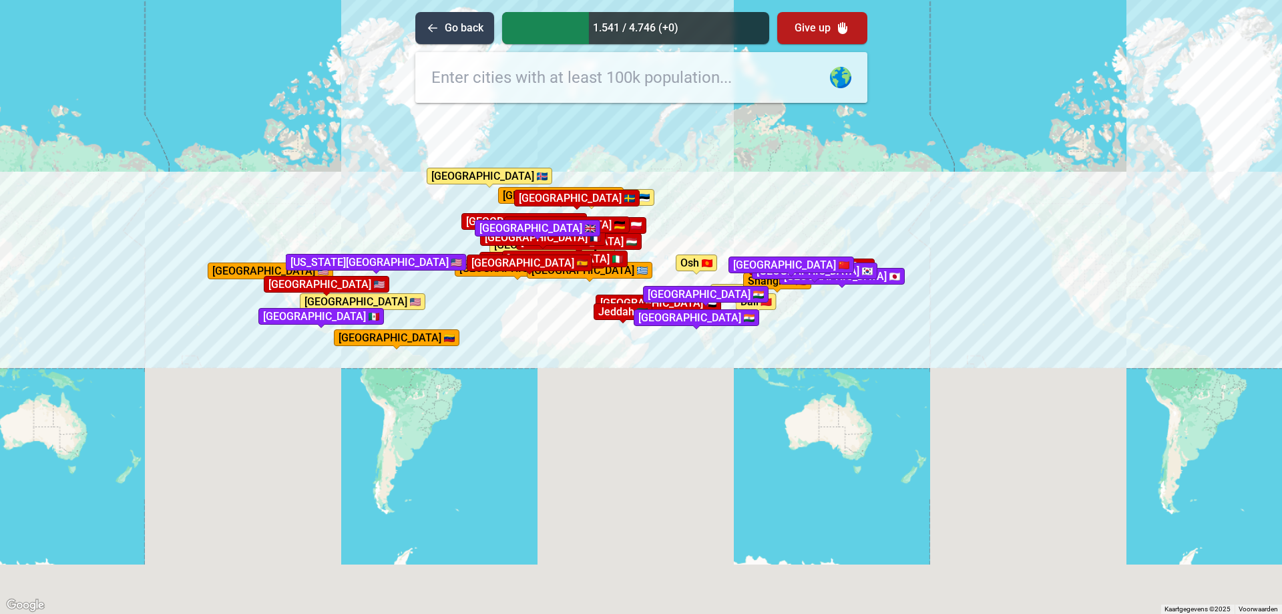
click at [799, 425] on div "Druk op Alt + Enter om te slepen met het toetsenbord. Gebruik dan de pijltoetse…" at bounding box center [641, 307] width 1282 height 614
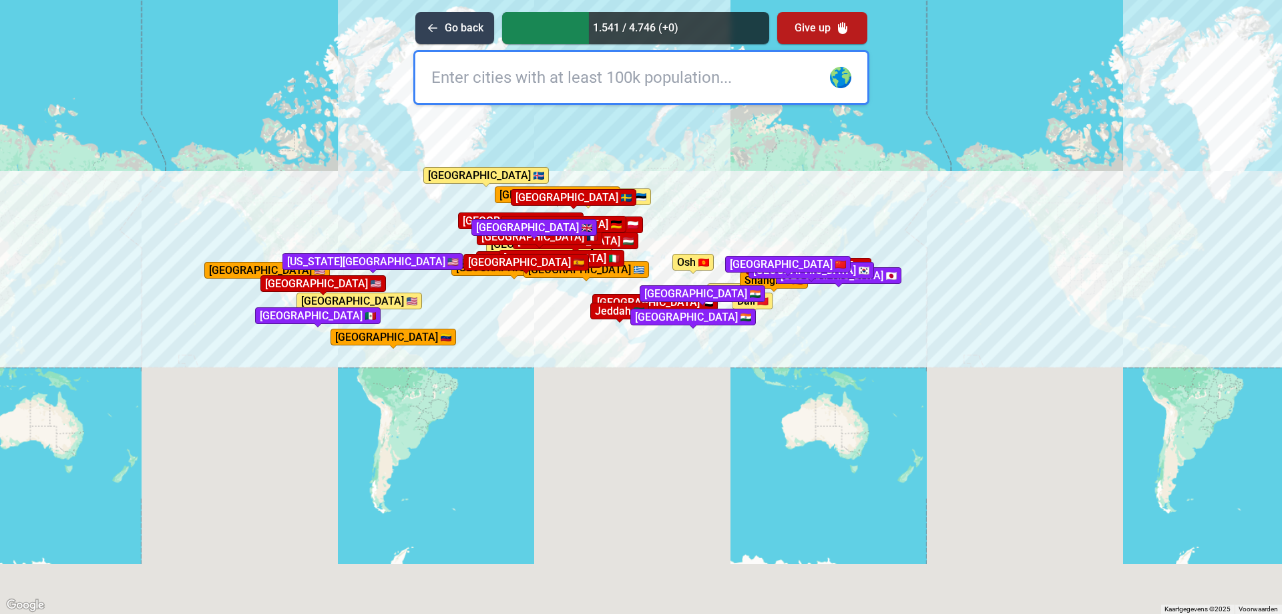
click at [482, 80] on input "text" at bounding box center [641, 77] width 452 height 51
type input "[GEOGRAPHIC_DATA]"
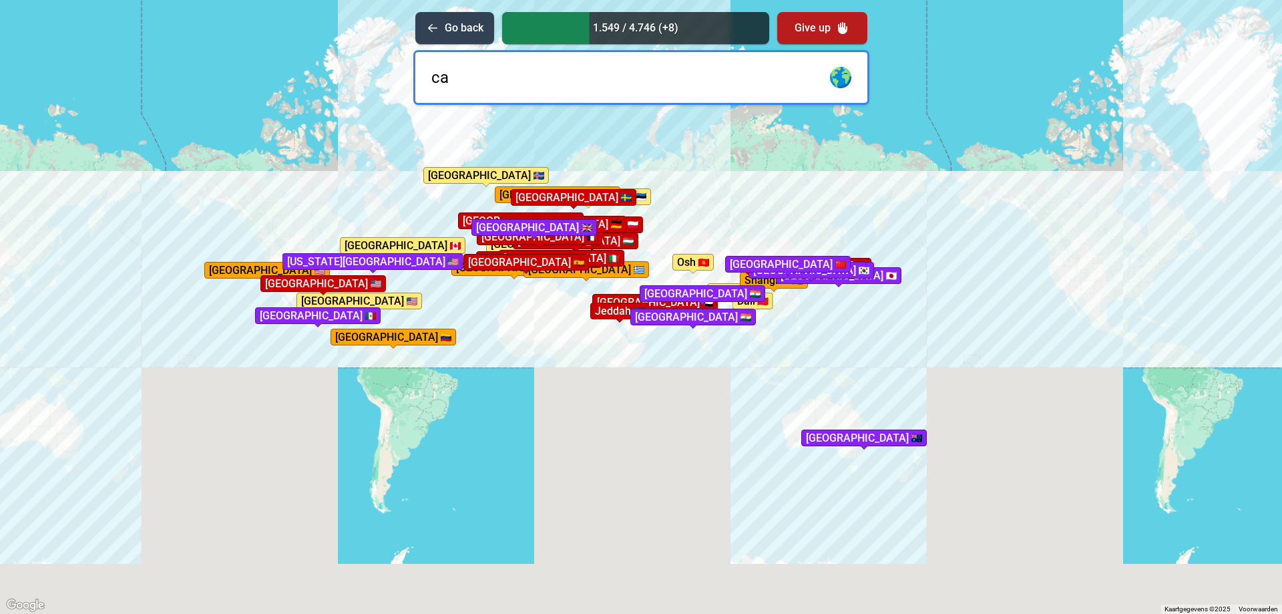
type input "can"
type input "b"
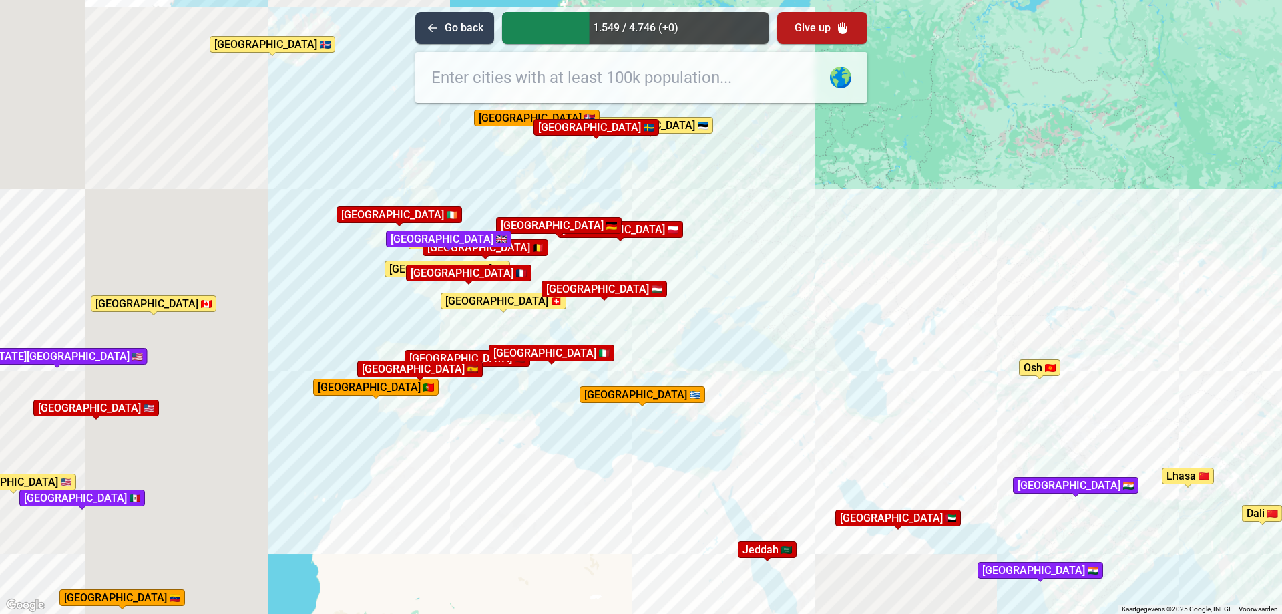
drag, startPoint x: 550, startPoint y: 325, endPoint x: 1067, endPoint y: 335, distance: 517.8
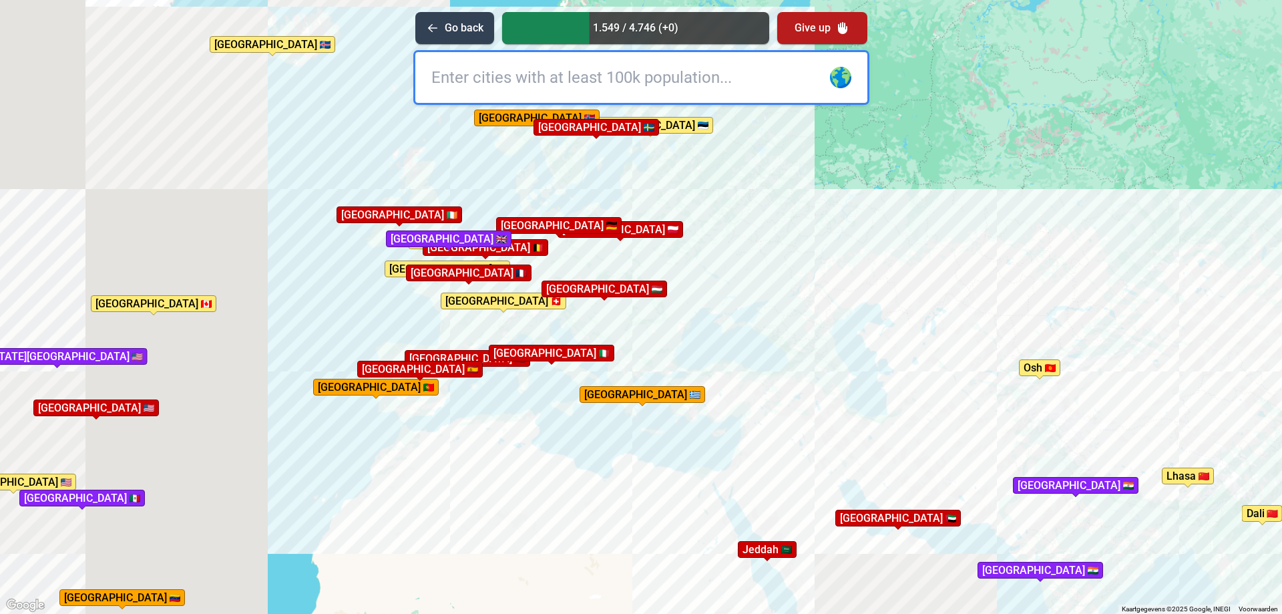
click at [1067, 335] on div "Druk op Alt + Enter om te slepen met het toetsenbord. Gebruik dan de pijltoetse…" at bounding box center [641, 307] width 1282 height 614
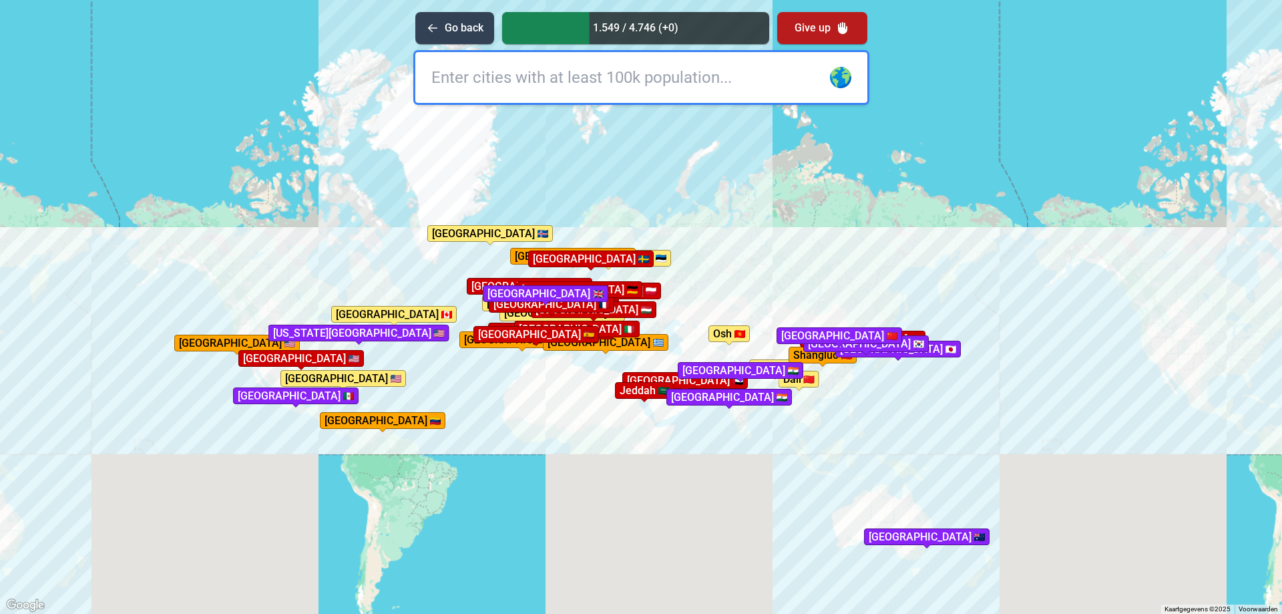
click at [516, 63] on input "text" at bounding box center [641, 77] width 452 height 51
type input "victor"
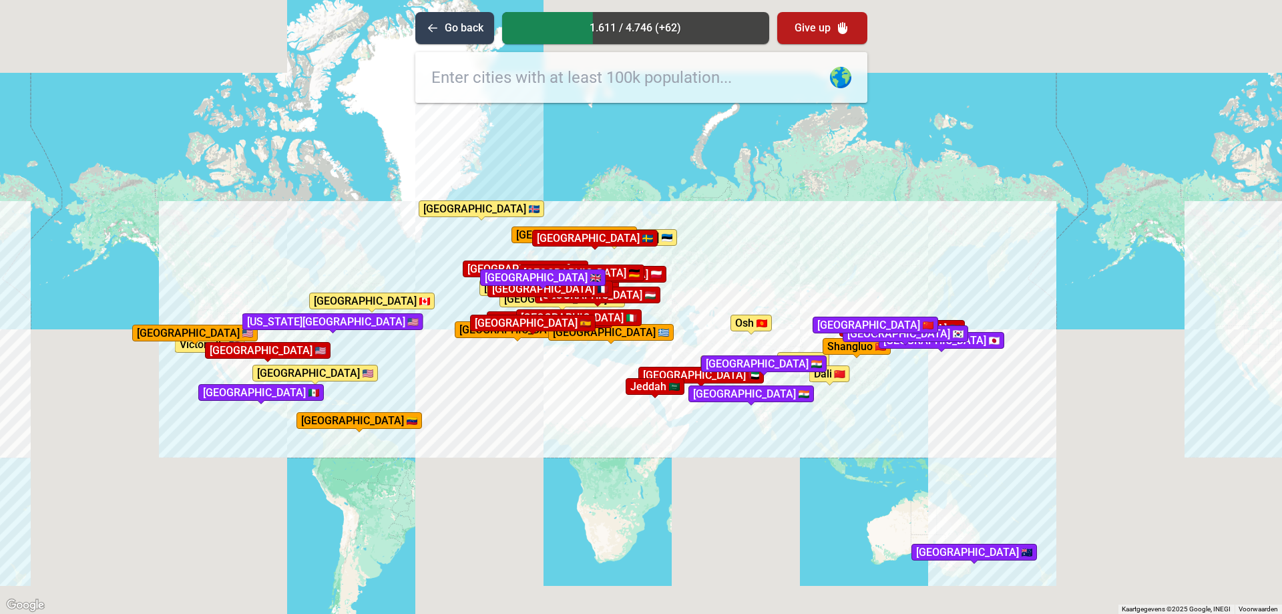
drag, startPoint x: 619, startPoint y: 425, endPoint x: 580, endPoint y: 367, distance: 69.8
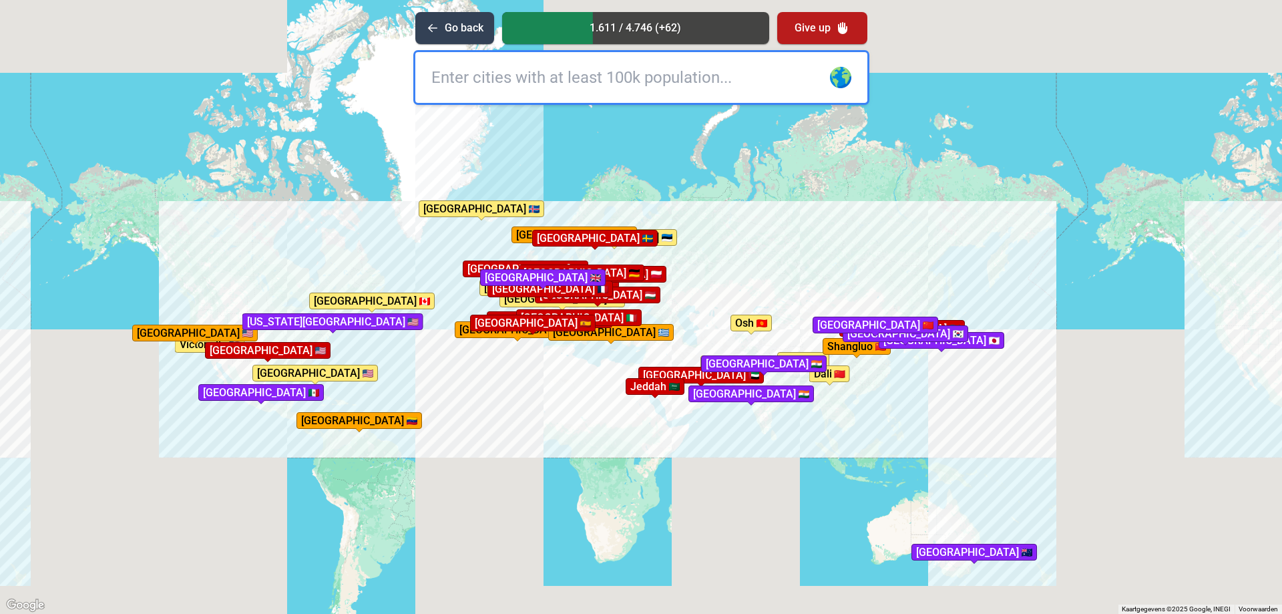
click at [580, 367] on div "Druk op Alt + Enter om te slepen met het toetsenbord. Gebruik dan de pijltoetse…" at bounding box center [641, 307] width 1282 height 614
type input "victoria"
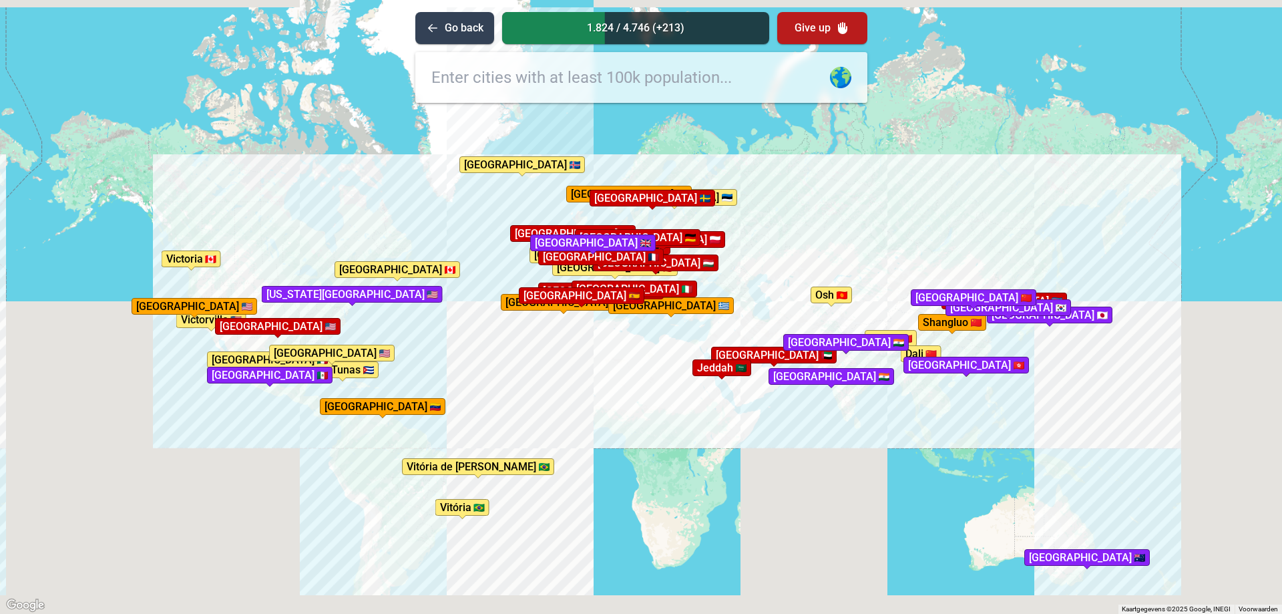
drag, startPoint x: 267, startPoint y: 419, endPoint x: 490, endPoint y: 369, distance: 227.9
click at [490, 369] on div "Druk op Alt + Enter om te slepen met het toetsenbord. Gebruik dan de pijltoetse…" at bounding box center [641, 307] width 1282 height 614
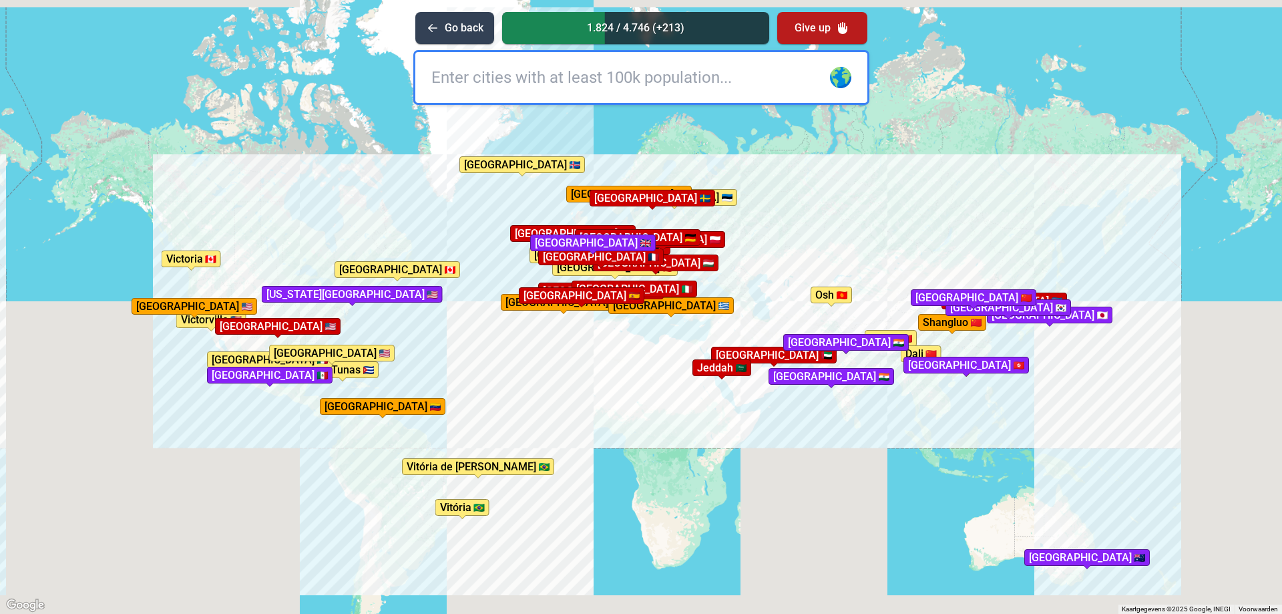
click at [598, 69] on input "text" at bounding box center [641, 77] width 452 height 51
type input "[GEOGRAPHIC_DATA]"
click at [566, 75] on input "text" at bounding box center [641, 77] width 452 height 51
type input "t"
type input "[GEOGRAPHIC_DATA]"
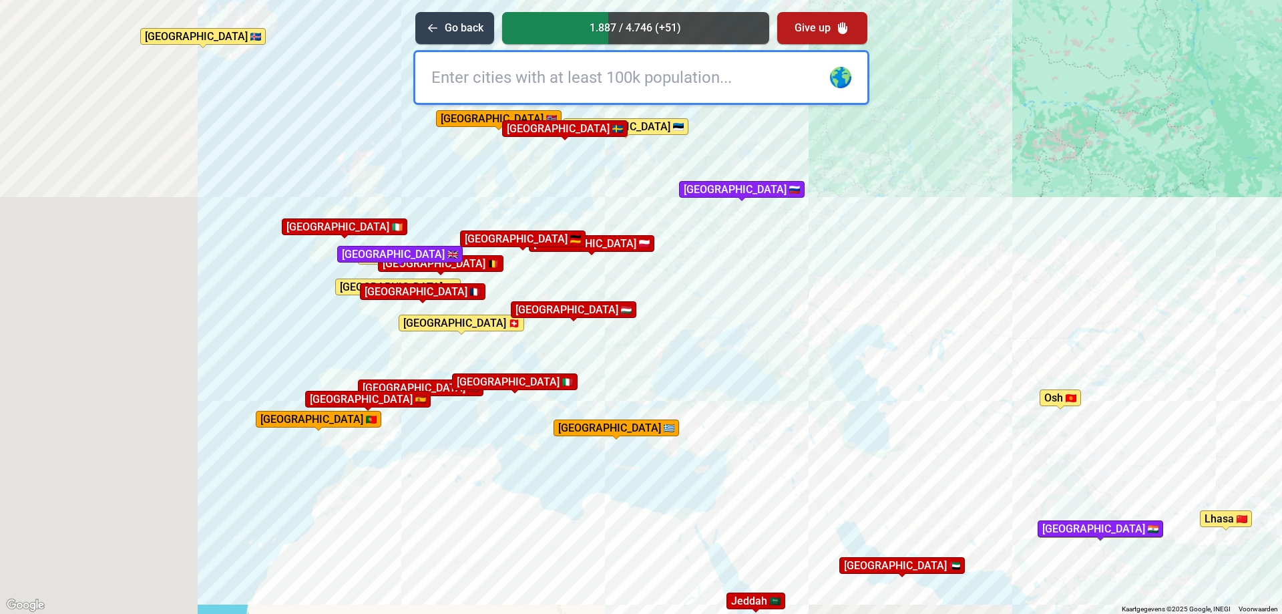
click at [606, 77] on input "text" at bounding box center [641, 77] width 452 height 51
type input "[GEOGRAPHIC_DATA]"
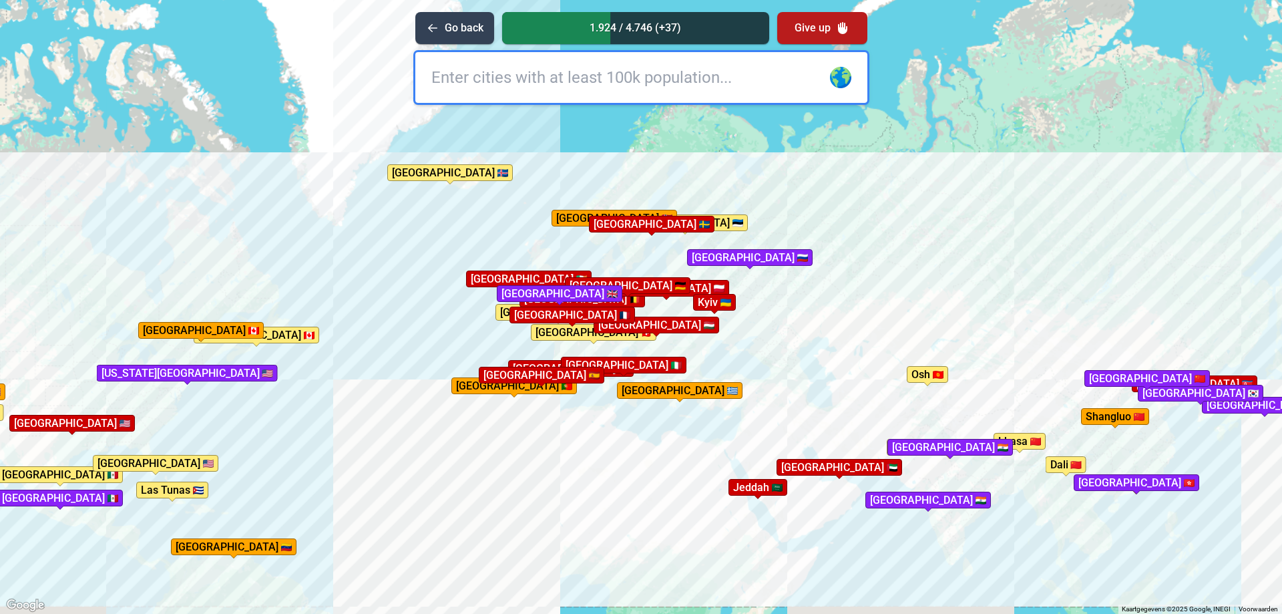
click at [505, 79] on input "text" at bounding box center [641, 77] width 452 height 51
type input "ankar"
type input "a"
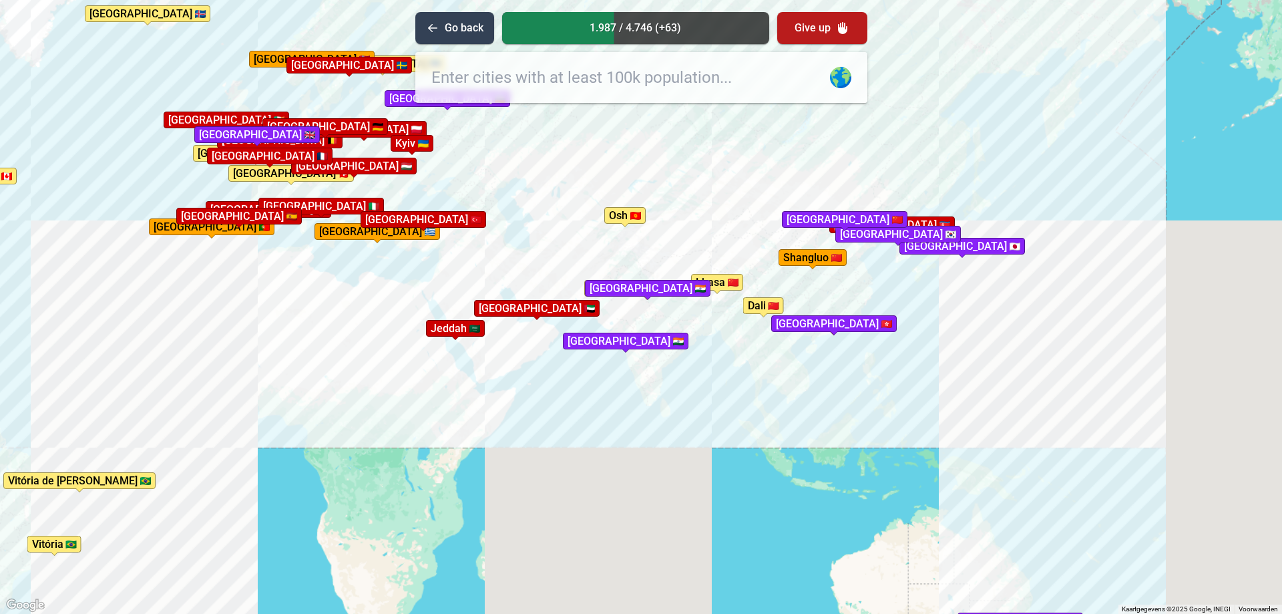
drag, startPoint x: 1005, startPoint y: 315, endPoint x: 699, endPoint y: 152, distance: 346.0
click at [699, 152] on div "Druk op Alt + Enter om te slepen met het toetsenbord. Gebruik dan de pijltoetse…" at bounding box center [641, 307] width 1282 height 614
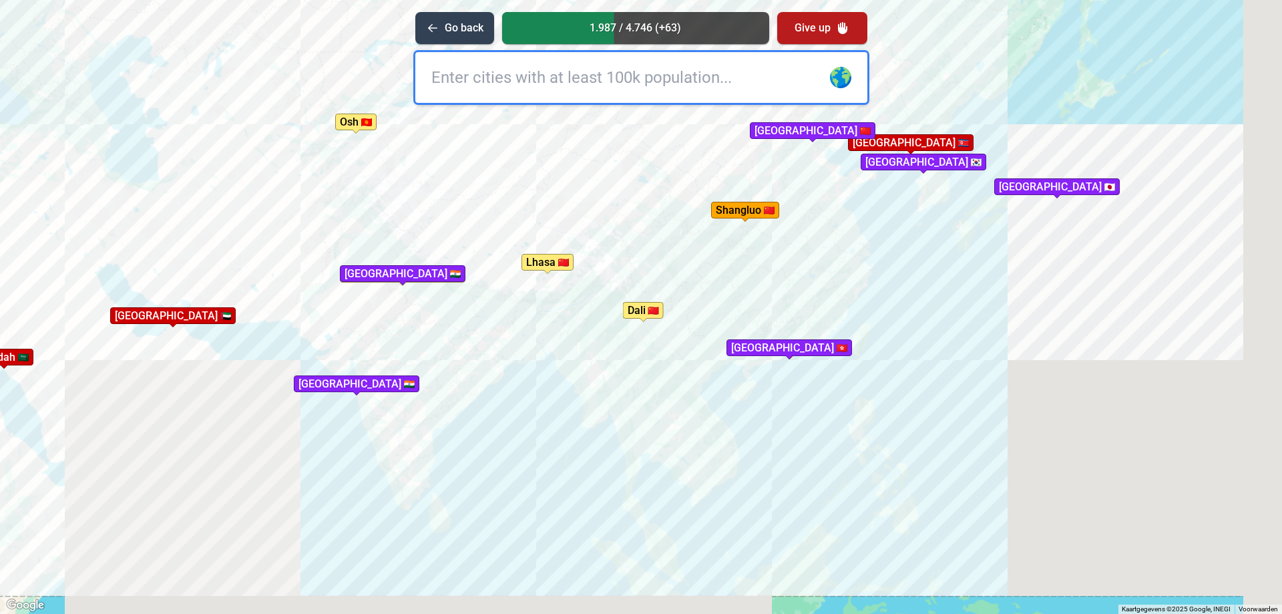
click at [430, 75] on input "text" at bounding box center [641, 77] width 452 height 51
type input "[GEOGRAPHIC_DATA]"
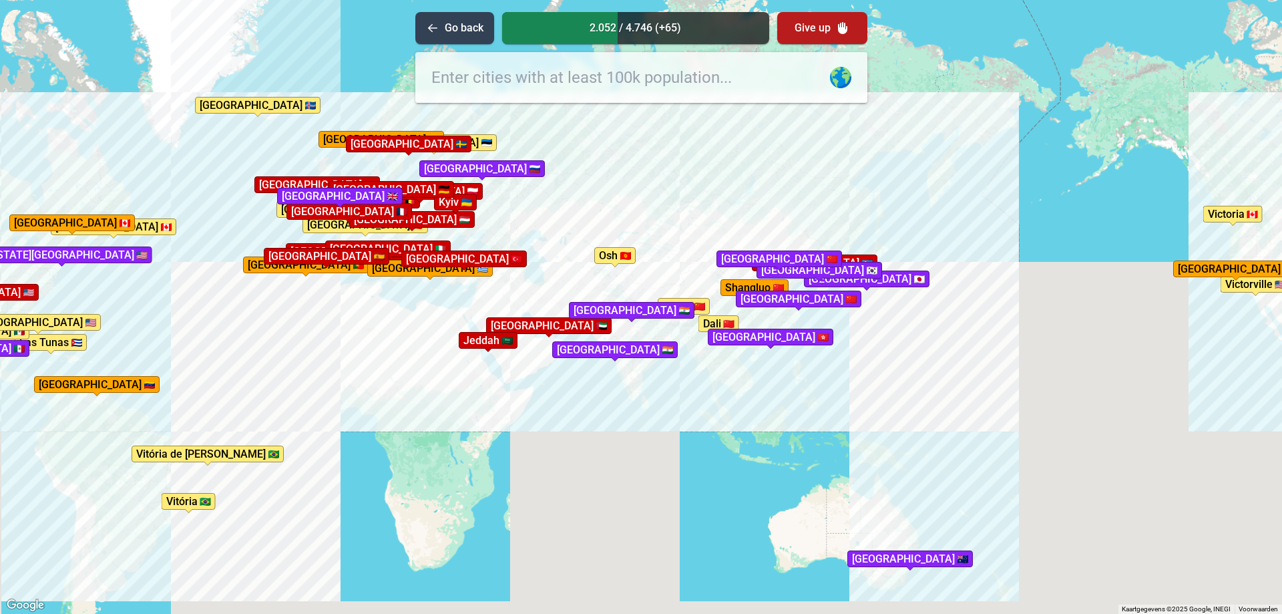
drag, startPoint x: 369, startPoint y: 339, endPoint x: 592, endPoint y: 355, distance: 223.0
click at [592, 355] on div "Druk op Alt + Enter om te slepen met het toetsenbord. Gebruik dan de pijltoetse…" at bounding box center [641, 307] width 1282 height 614
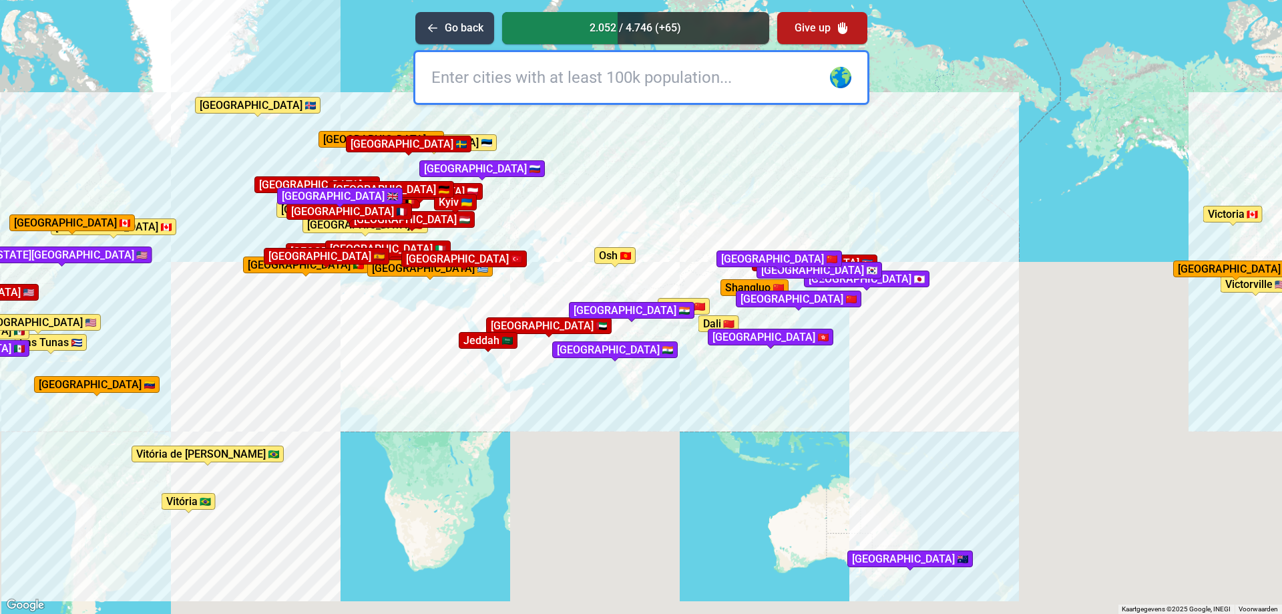
click at [534, 83] on input "text" at bounding box center [641, 77] width 452 height 51
type input "[GEOGRAPHIC_DATA]"
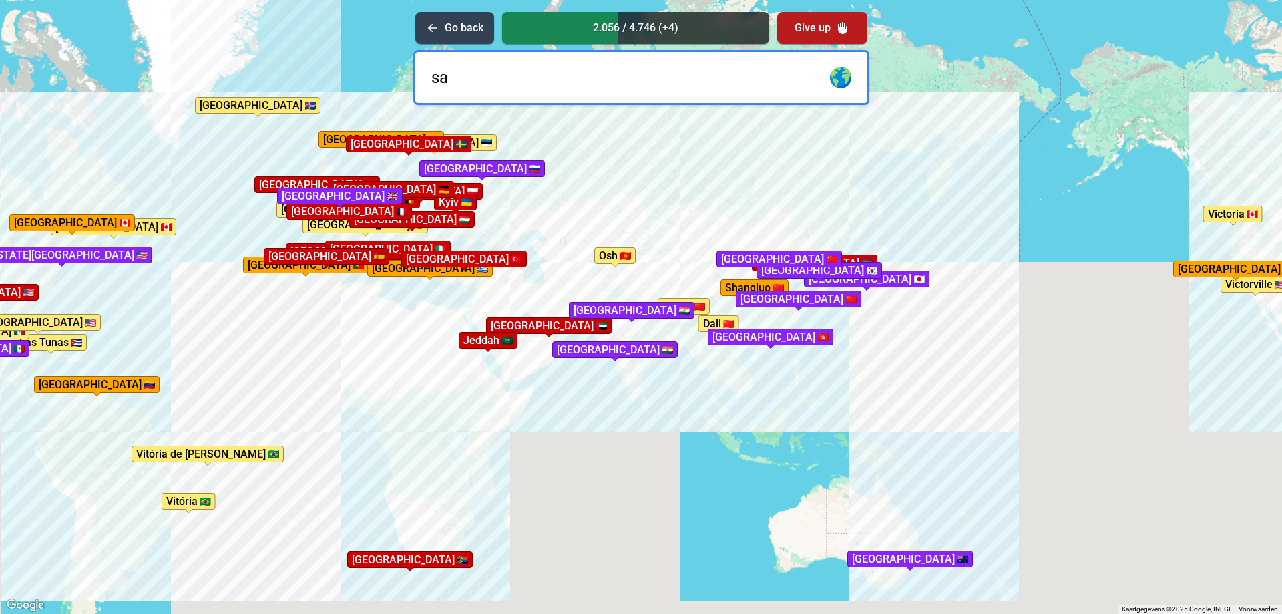
type input "sar"
type input "a"
type input "marrakes"
type input "h"
type input "s"
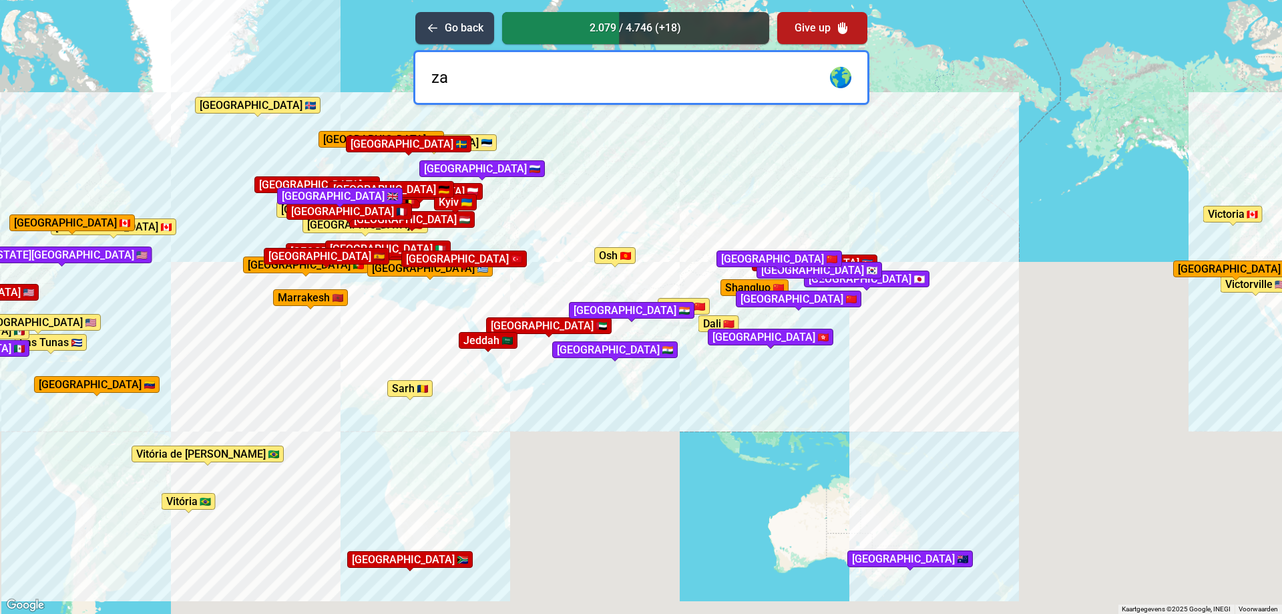
type input "z"
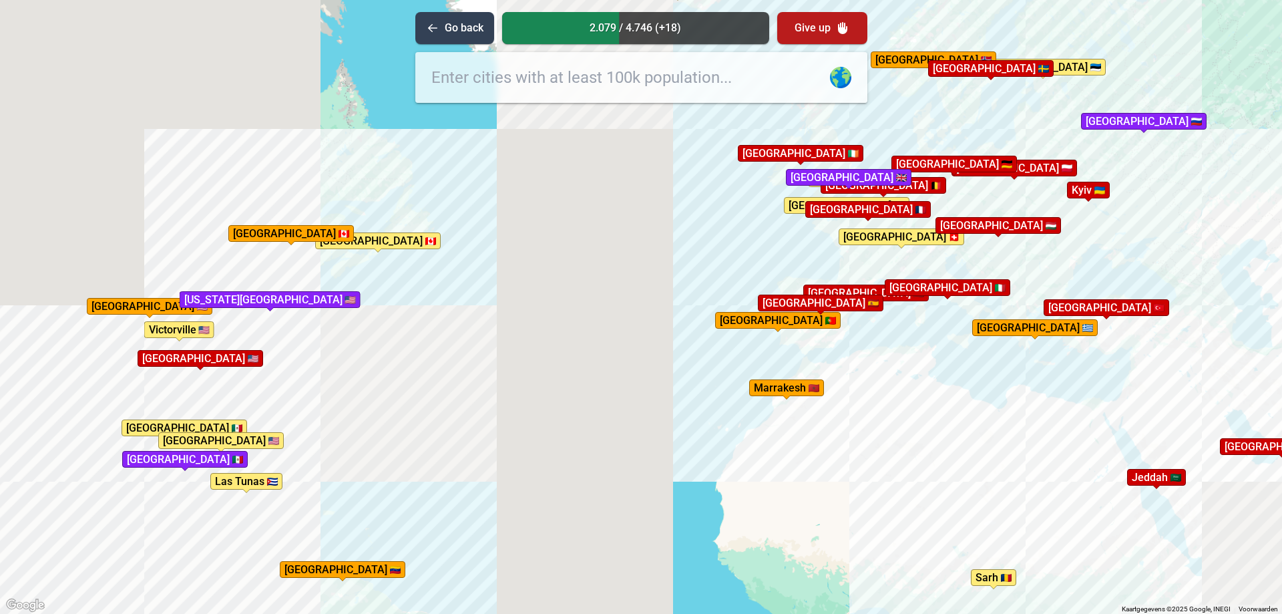
drag, startPoint x: 411, startPoint y: 261, endPoint x: 1041, endPoint y: 268, distance: 630.6
click at [1041, 268] on div "Druk op Alt + Enter om te slepen met het toetsenbord. Gebruik dan de pijltoetse…" at bounding box center [641, 307] width 1282 height 614
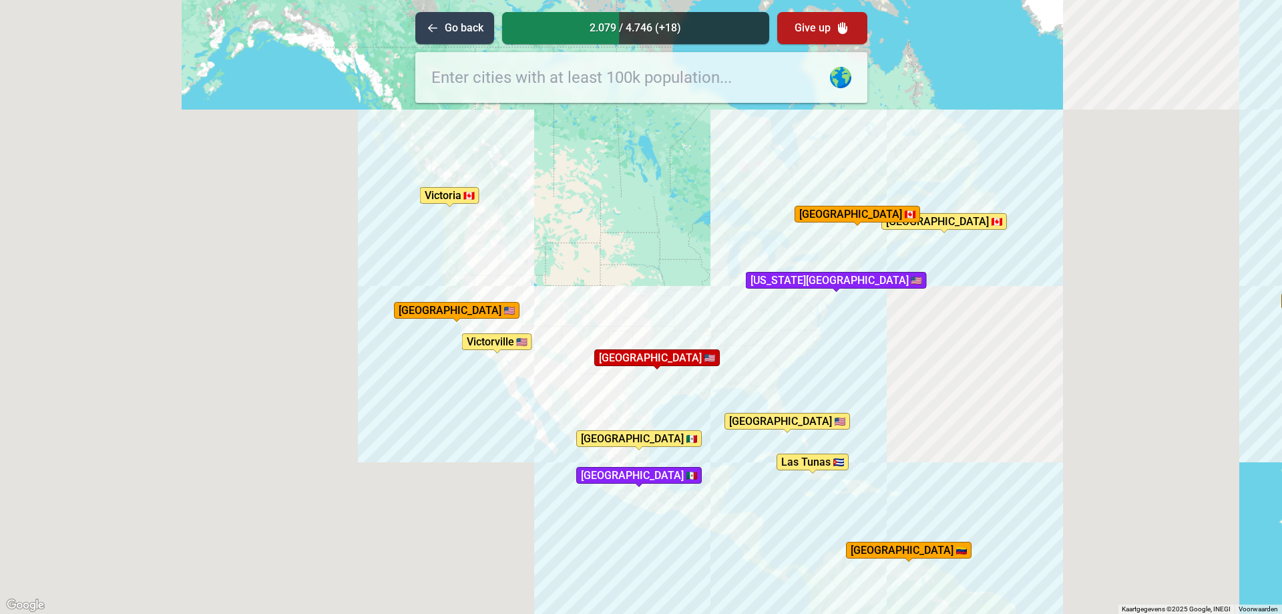
drag, startPoint x: 372, startPoint y: 281, endPoint x: 818, endPoint y: 268, distance: 446.4
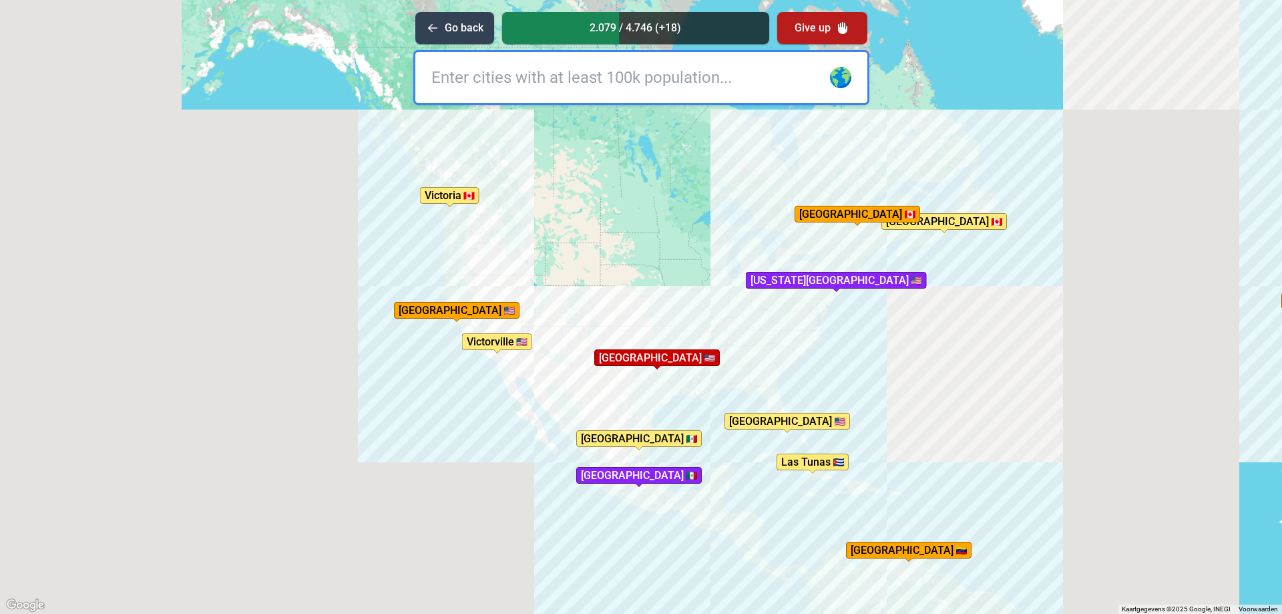
click at [818, 268] on div "Druk op Alt + Enter om te slepen met het toetsenbord. Gebruik dan de pijltoetse…" at bounding box center [641, 307] width 1282 height 614
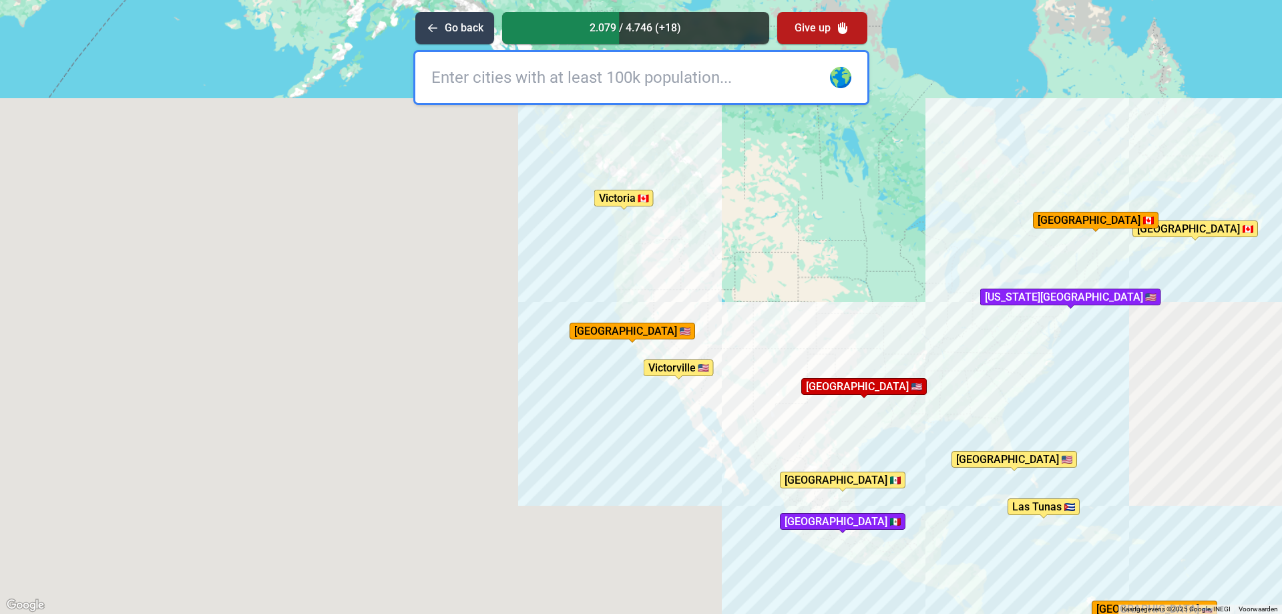
click at [634, 65] on input "text" at bounding box center [641, 77] width 452 height 51
type input "[GEOGRAPHIC_DATA]"
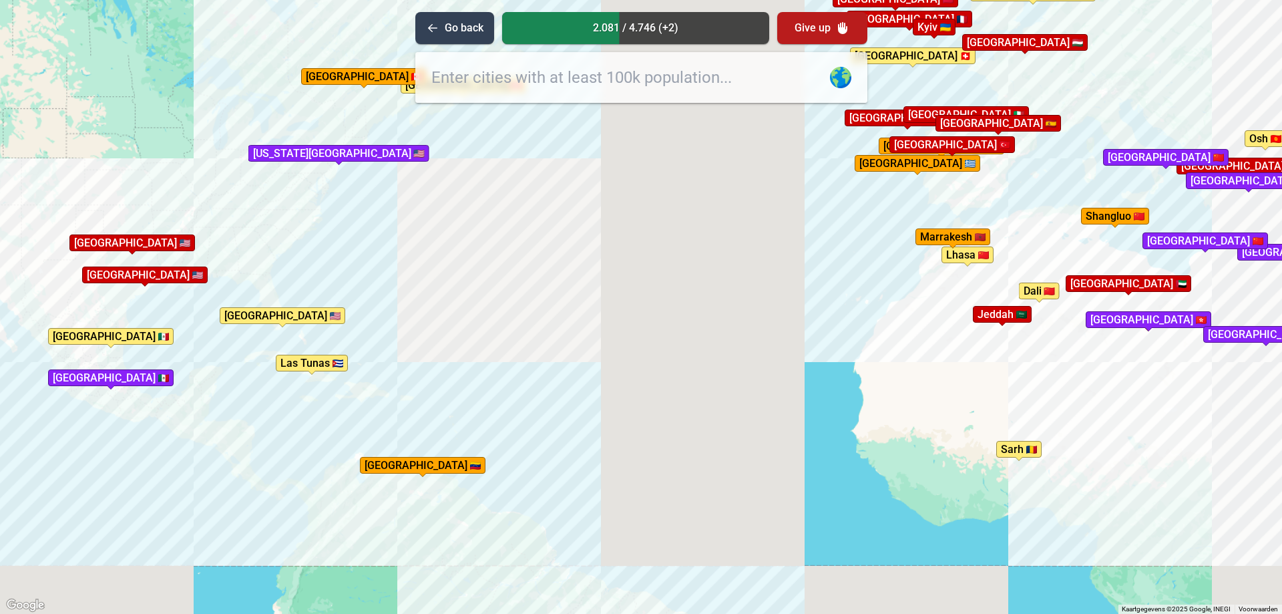
drag, startPoint x: 917, startPoint y: 392, endPoint x: 185, endPoint y: 250, distance: 745.8
click at [185, 250] on div "Druk op Alt + Enter om te slepen met het toetsenbord. Gebruik dan de pijltoetse…" at bounding box center [641, 307] width 1282 height 614
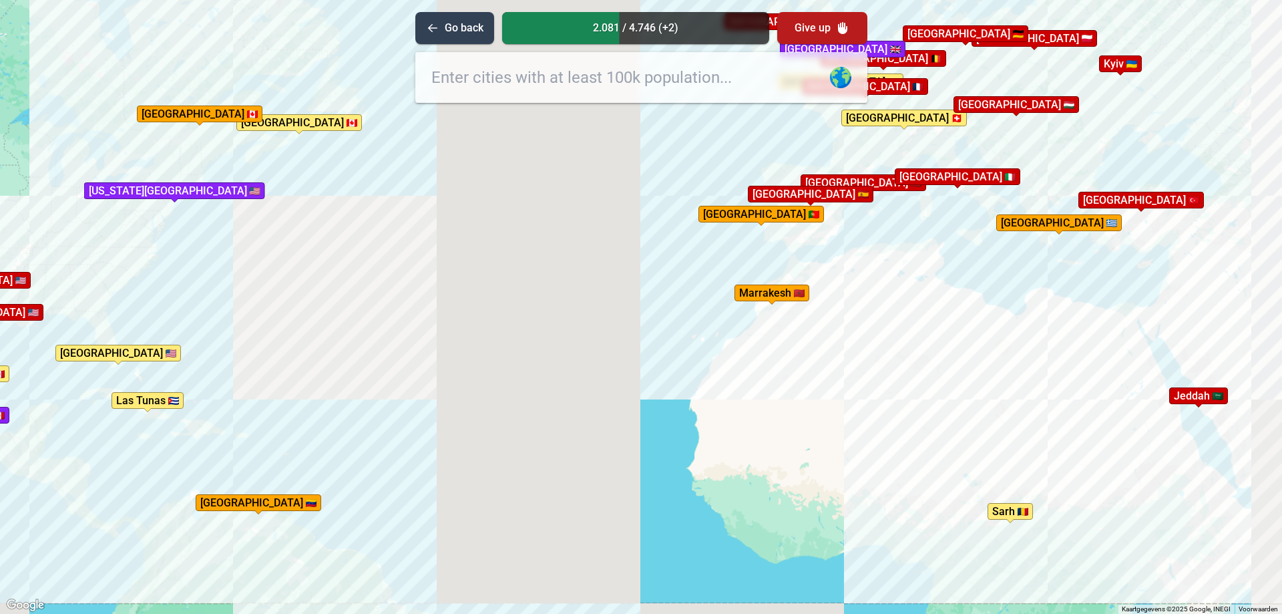
drag, startPoint x: 754, startPoint y: 304, endPoint x: 621, endPoint y: 399, distance: 163.3
click at [621, 399] on div "Druk op Alt + Enter om te slepen met het toetsenbord. Gebruik dan de pijltoetse…" at bounding box center [641, 307] width 1282 height 614
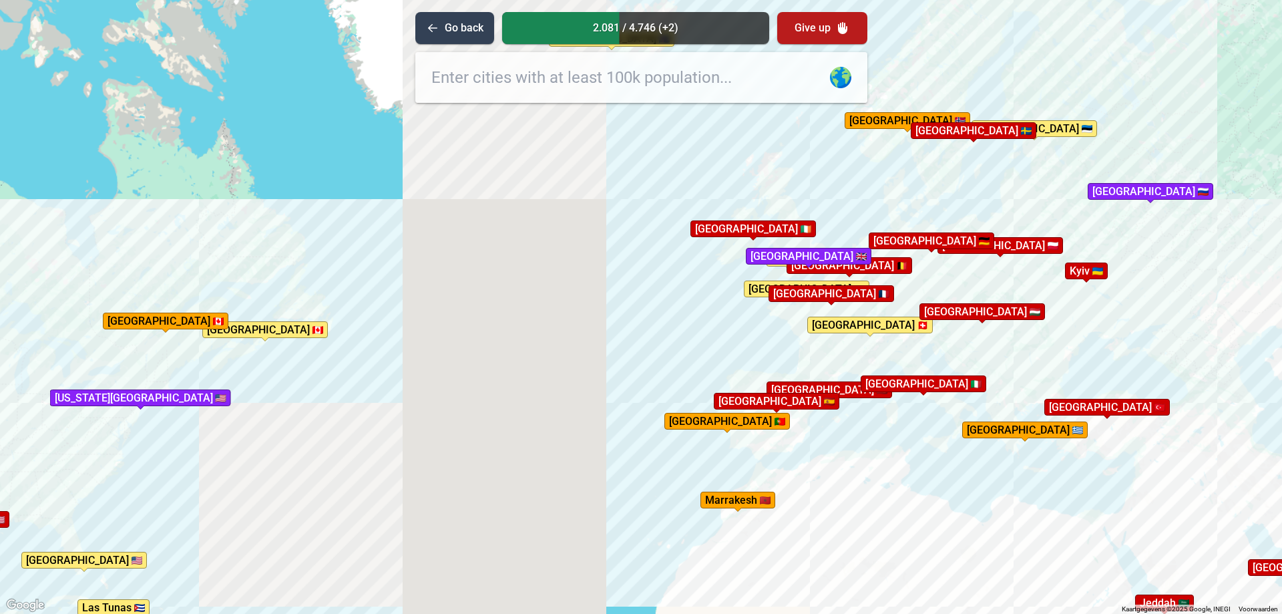
drag, startPoint x: 479, startPoint y: 213, endPoint x: 423, endPoint y: 311, distance: 112.8
click at [423, 311] on div "Druk op Alt + Enter om te slepen met het toetsenbord. Gebruik dan de pijltoetse…" at bounding box center [641, 307] width 1282 height 614
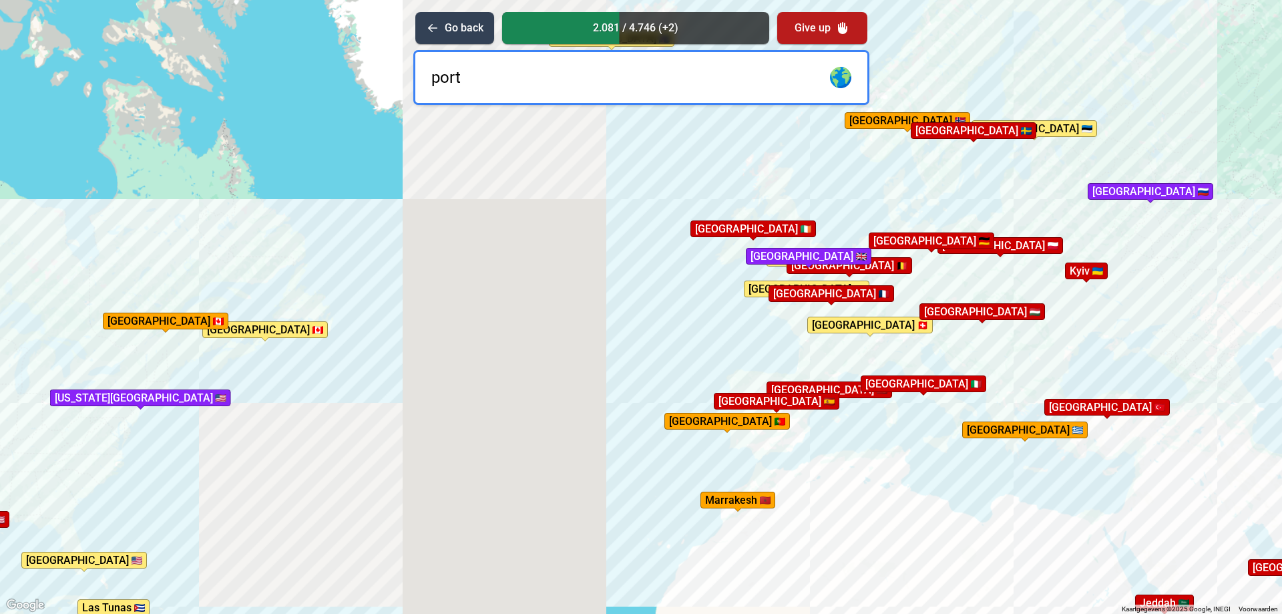
type input "[GEOGRAPHIC_DATA]"
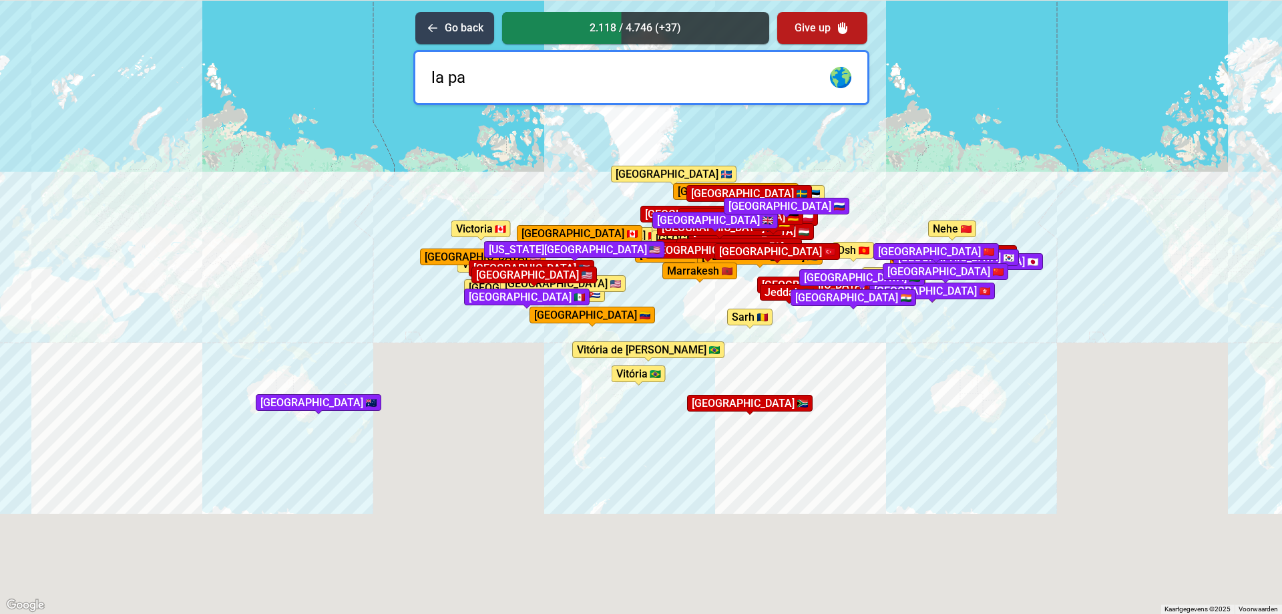
type input "la paz"
type input "m"
